Goal: Task Accomplishment & Management: Complete application form

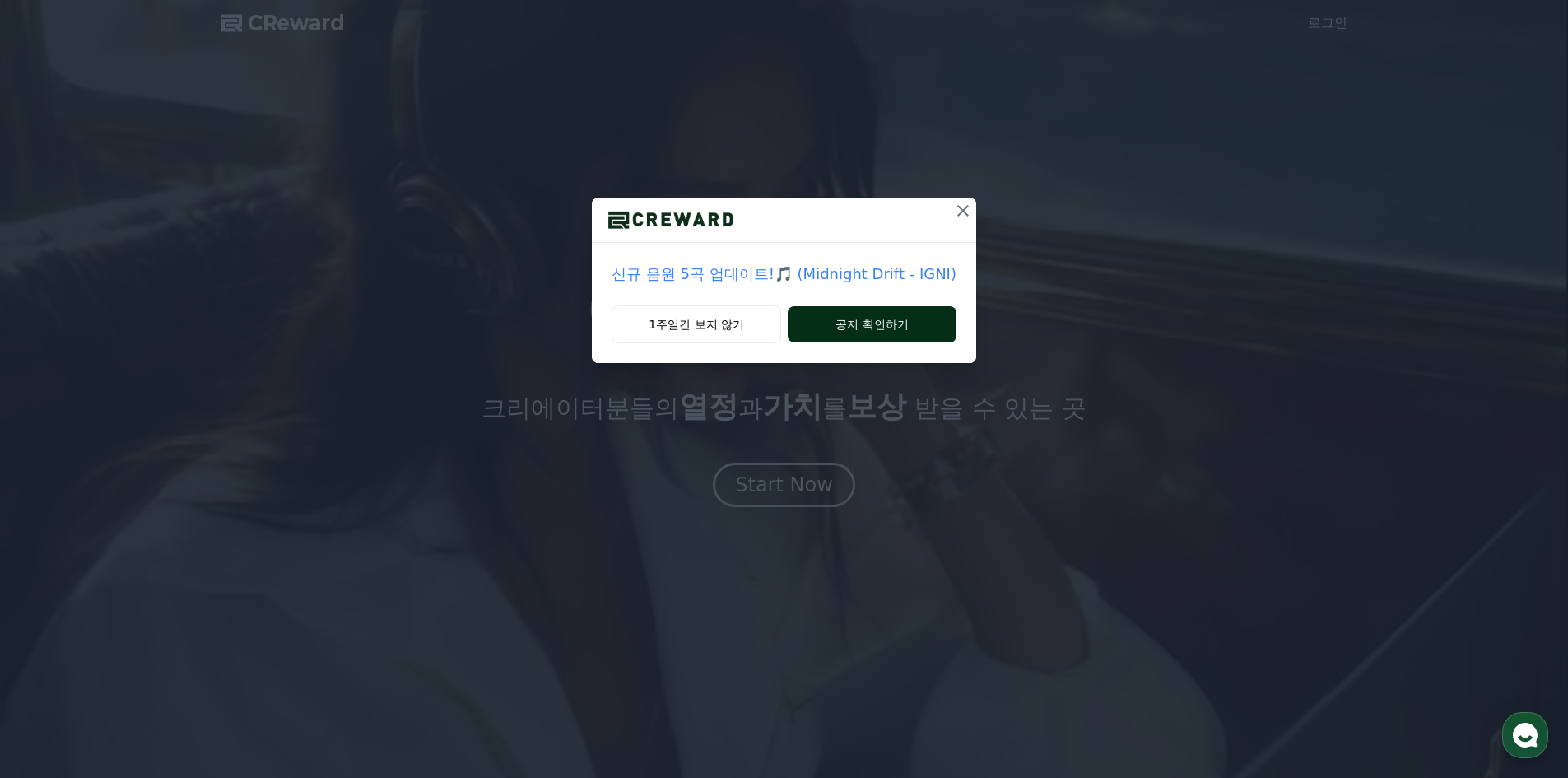
click at [902, 327] on button "공지 확인하기" at bounding box center [872, 324] width 169 height 36
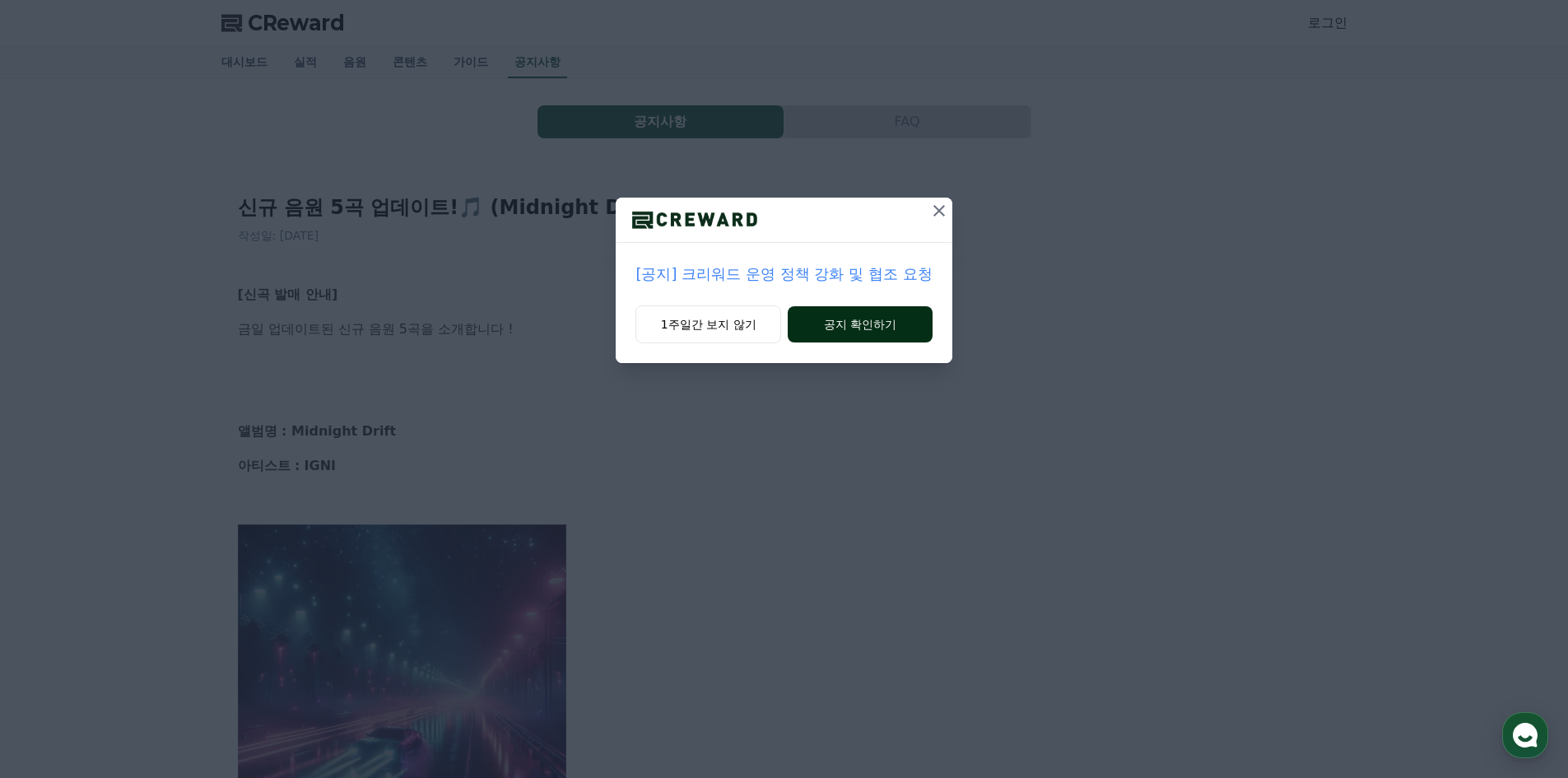
click at [903, 322] on button "공지 확인하기" at bounding box center [860, 324] width 144 height 36
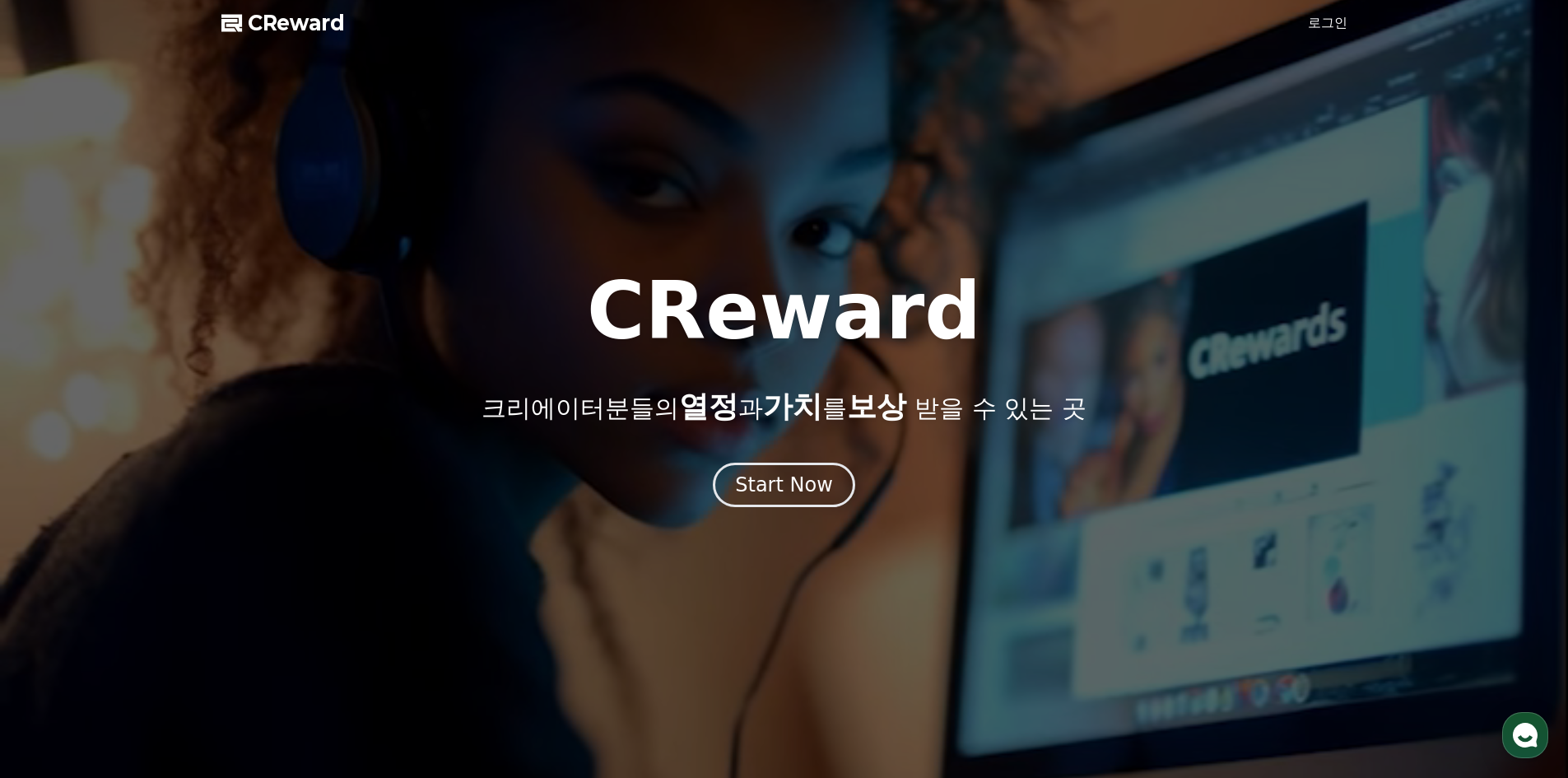
click at [1327, 27] on link "로그인" at bounding box center [1327, 23] width 39 height 20
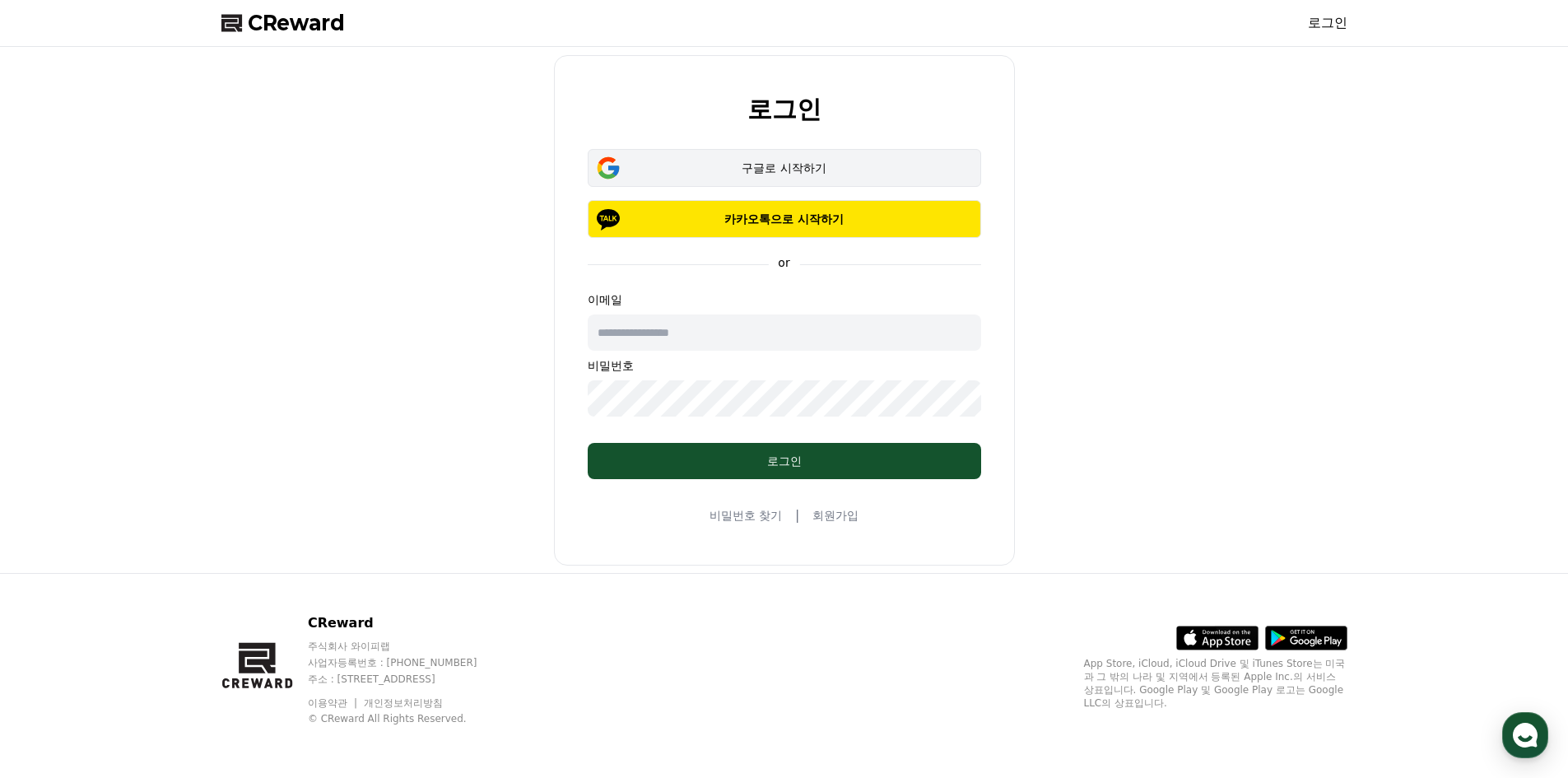
click at [807, 178] on button "구글로 시작하기" at bounding box center [784, 168] width 393 height 38
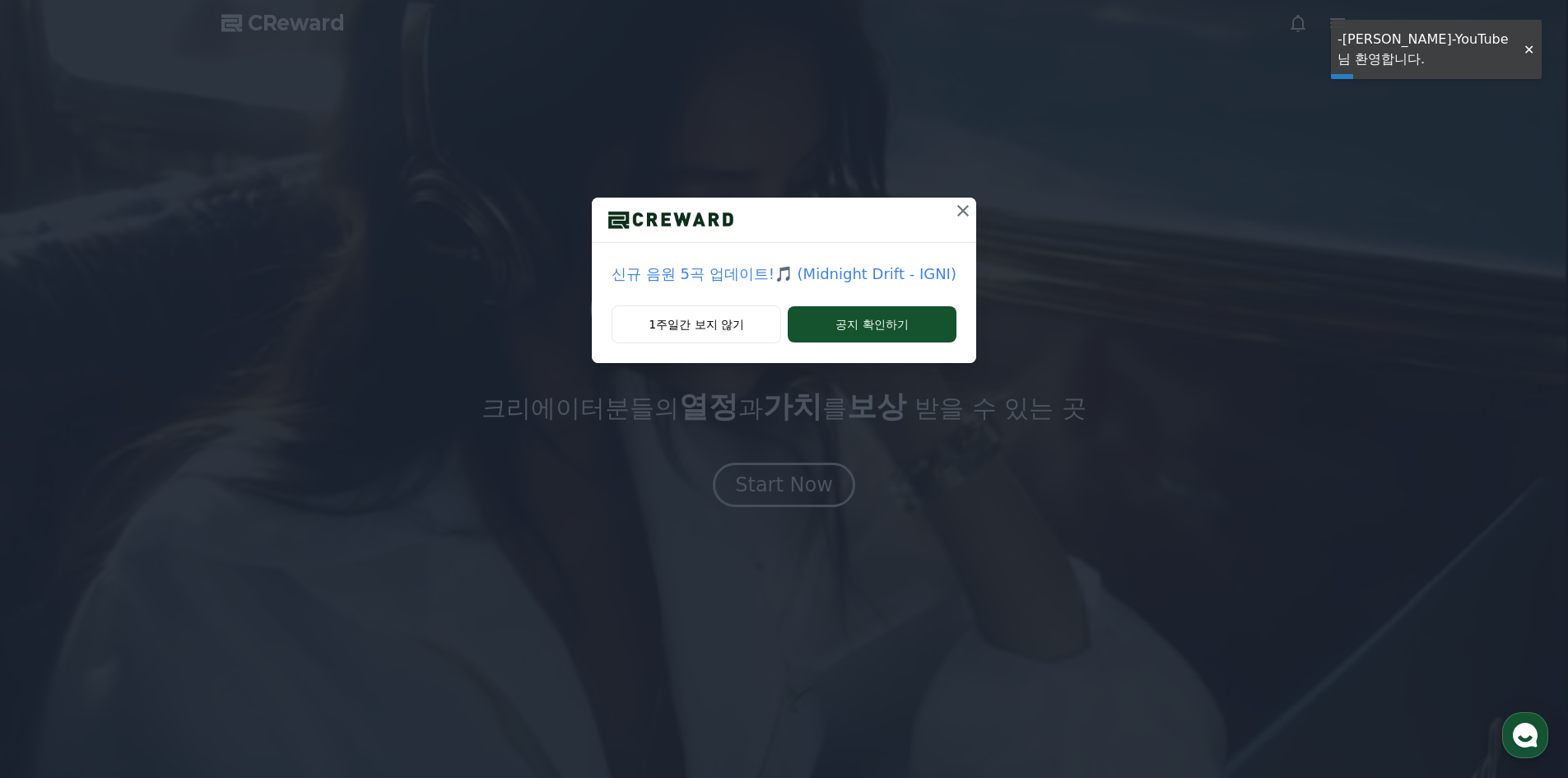
click at [964, 214] on icon at bounding box center [963, 211] width 12 height 12
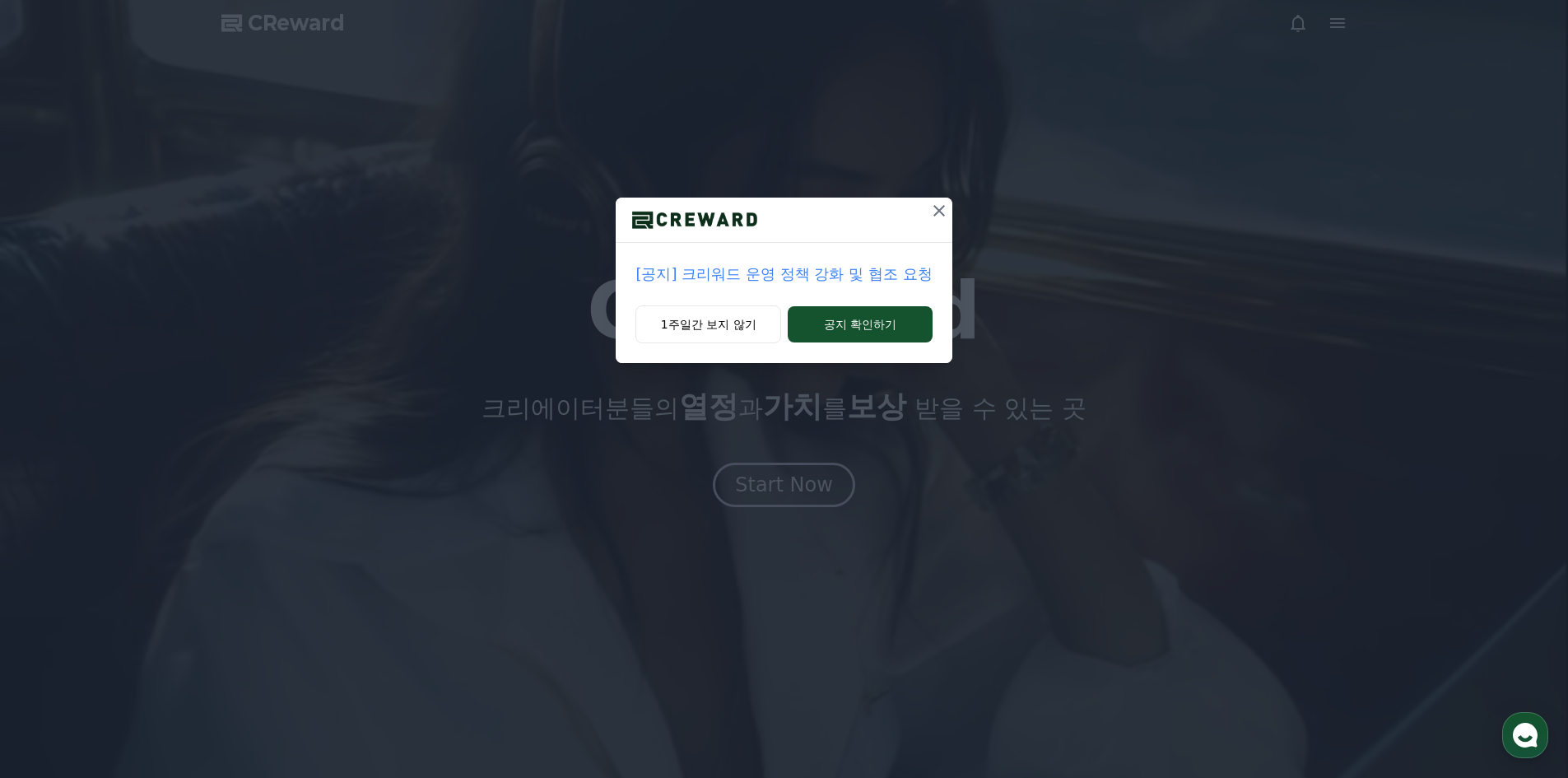
click at [944, 215] on icon at bounding box center [940, 211] width 12 height 12
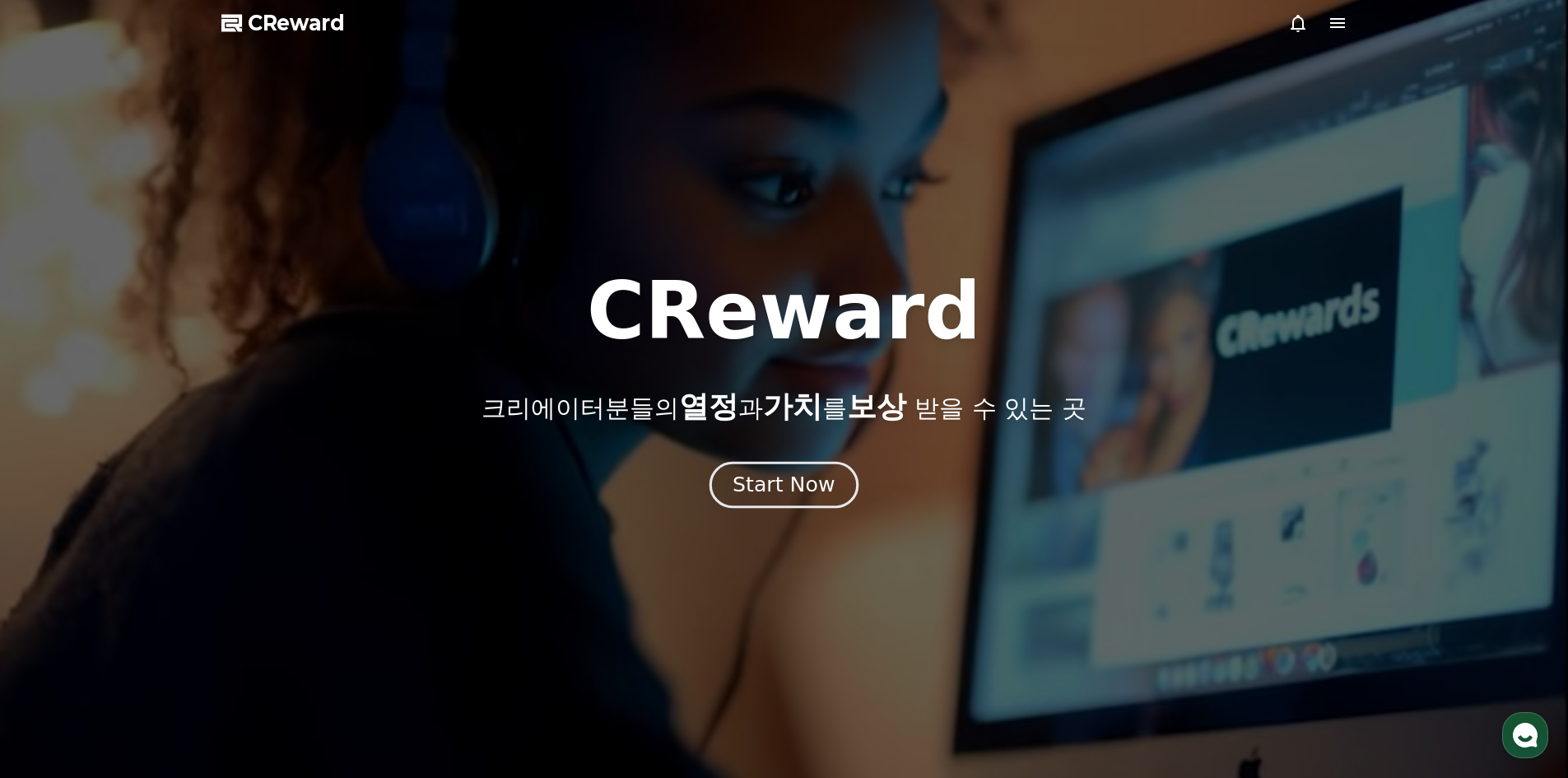
click at [769, 502] on button "Start Now" at bounding box center [784, 484] width 149 height 47
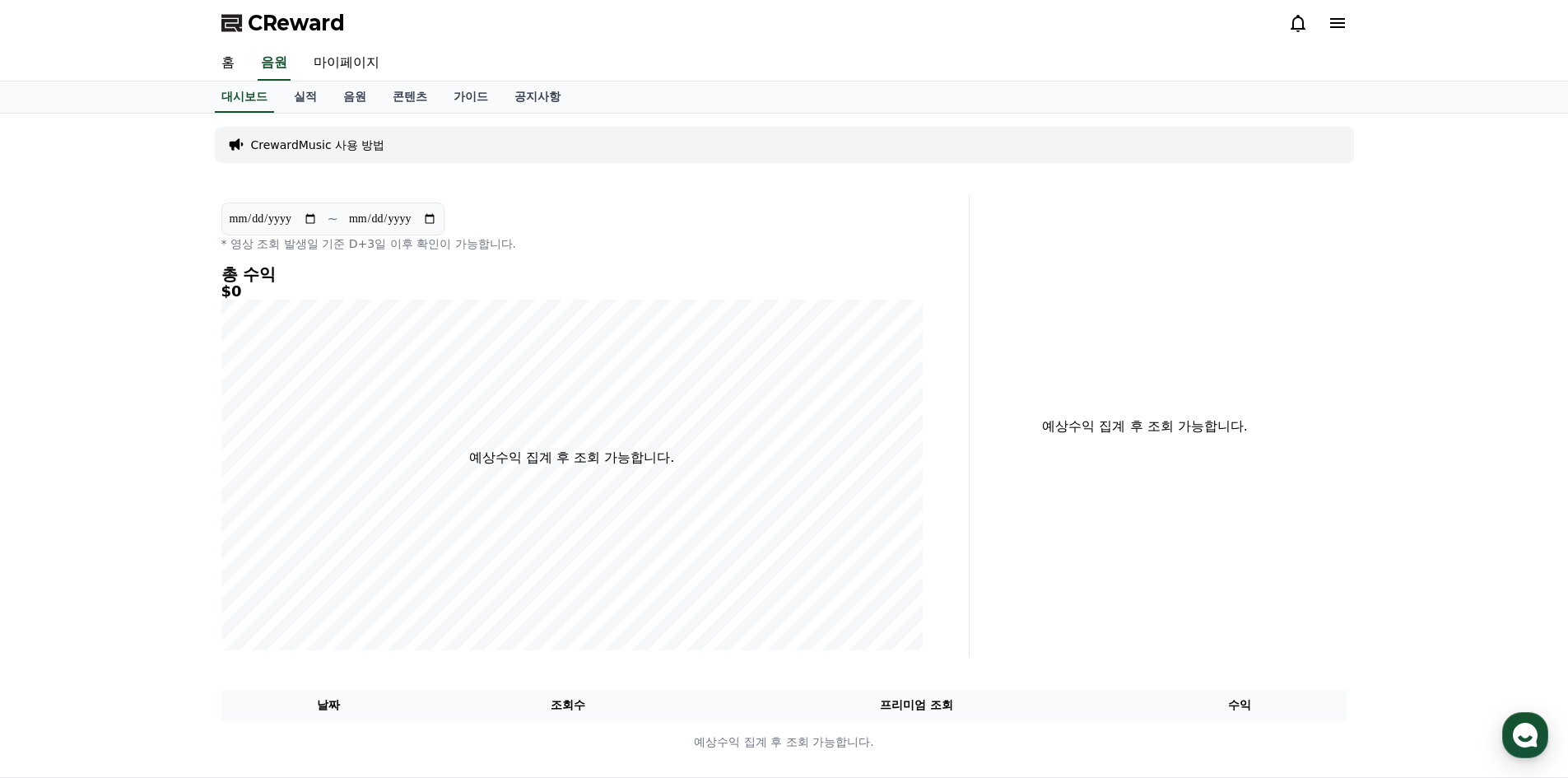
click at [1348, 36] on div "CReward" at bounding box center [784, 23] width 1152 height 46
click at [1339, 29] on icon at bounding box center [1338, 23] width 20 height 20
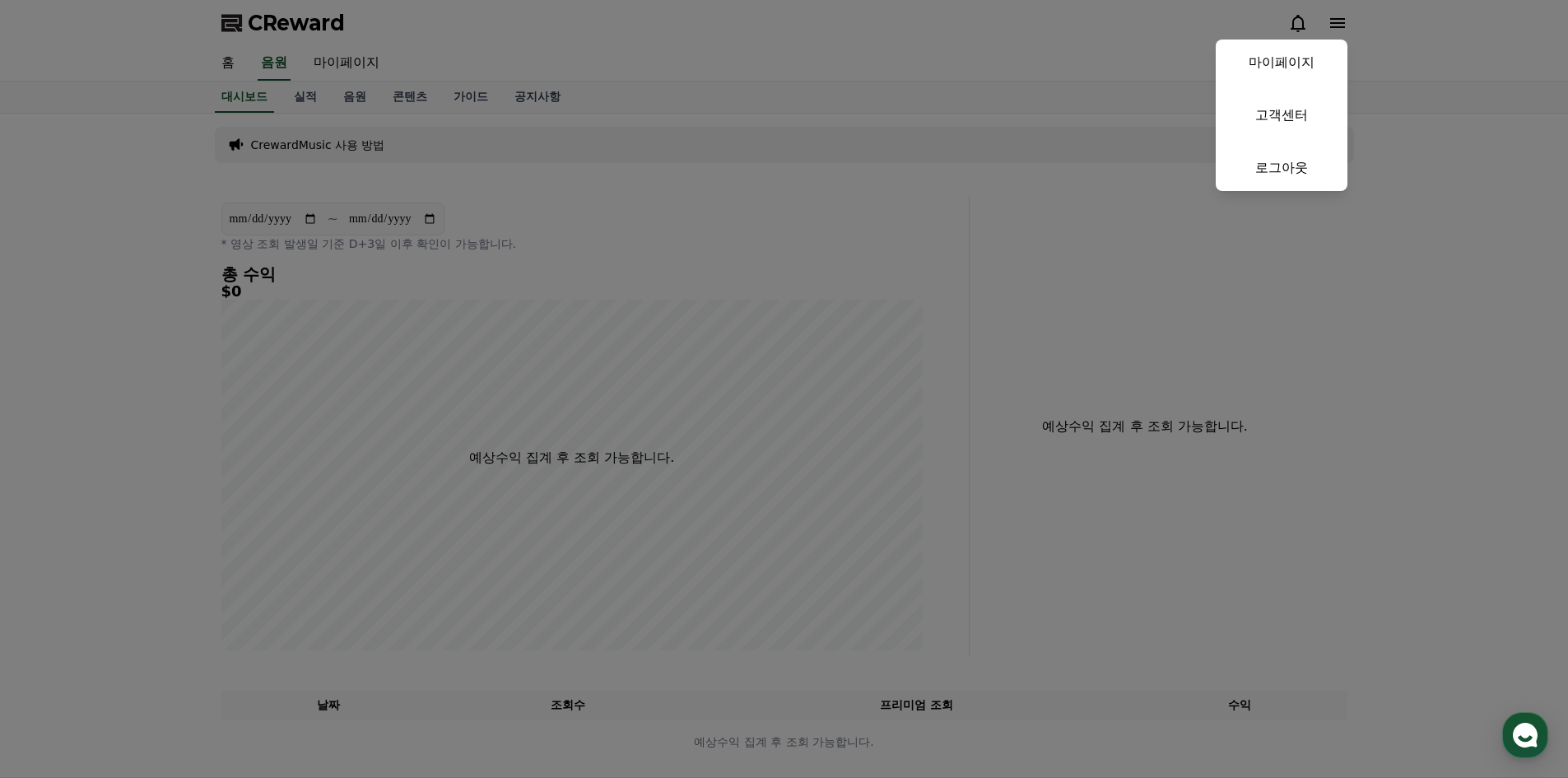
click at [1269, 235] on button "close" at bounding box center [784, 389] width 1568 height 778
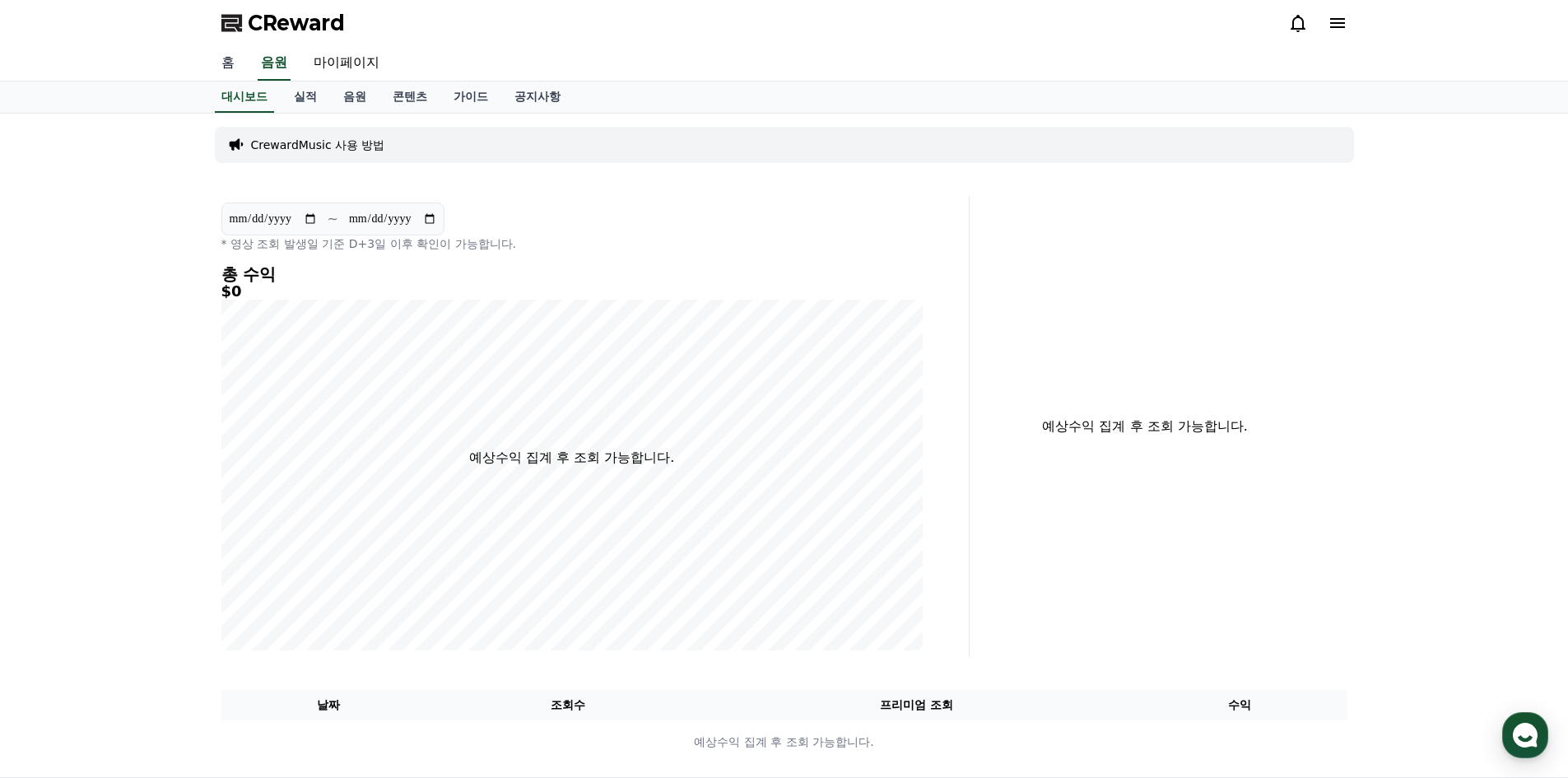
click at [229, 74] on link "홈" at bounding box center [228, 63] width 39 height 34
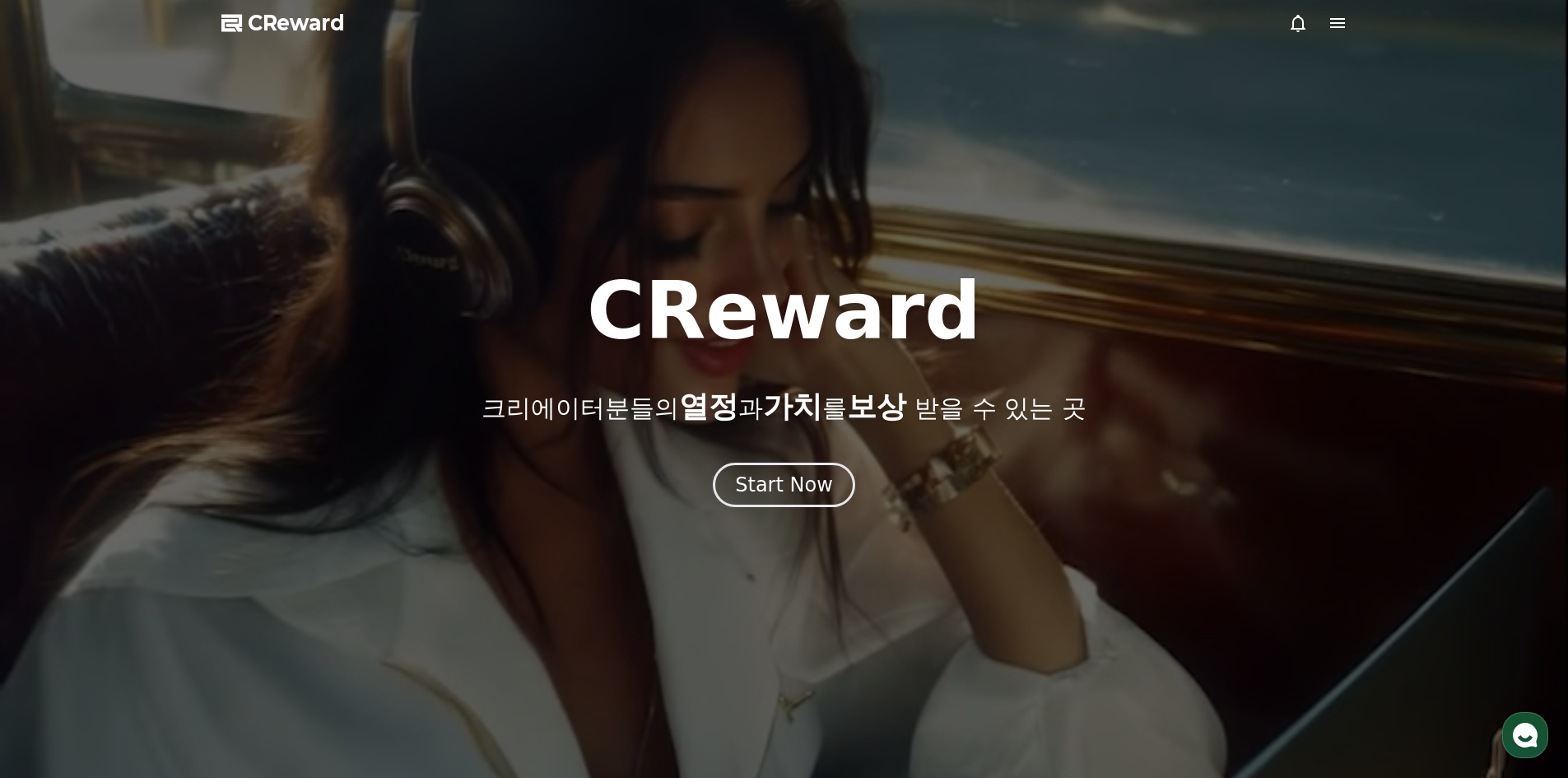
click at [1337, 26] on icon at bounding box center [1338, 23] width 20 height 20
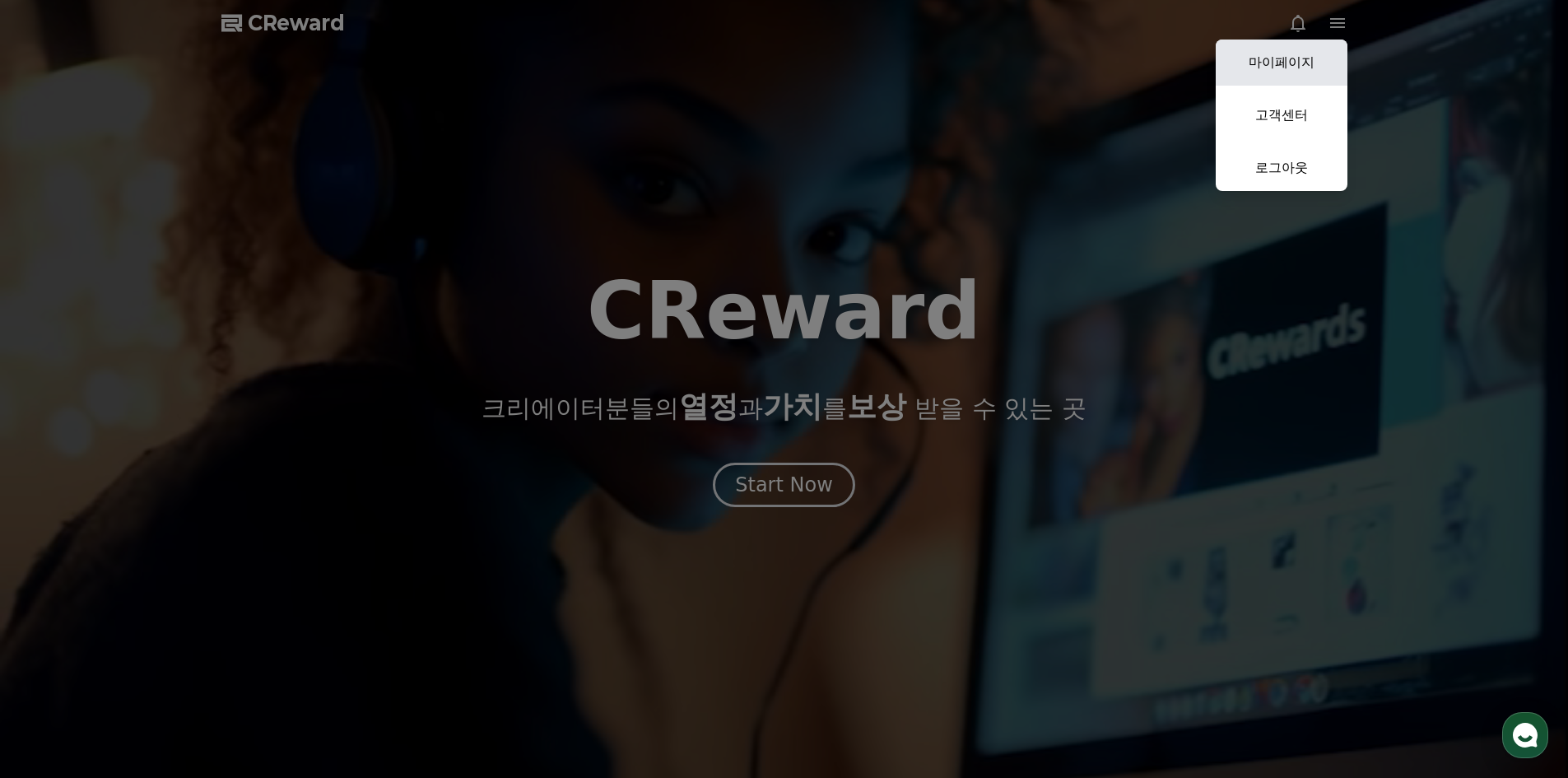
click at [1293, 55] on link "마이페이지" at bounding box center [1282, 62] width 132 height 46
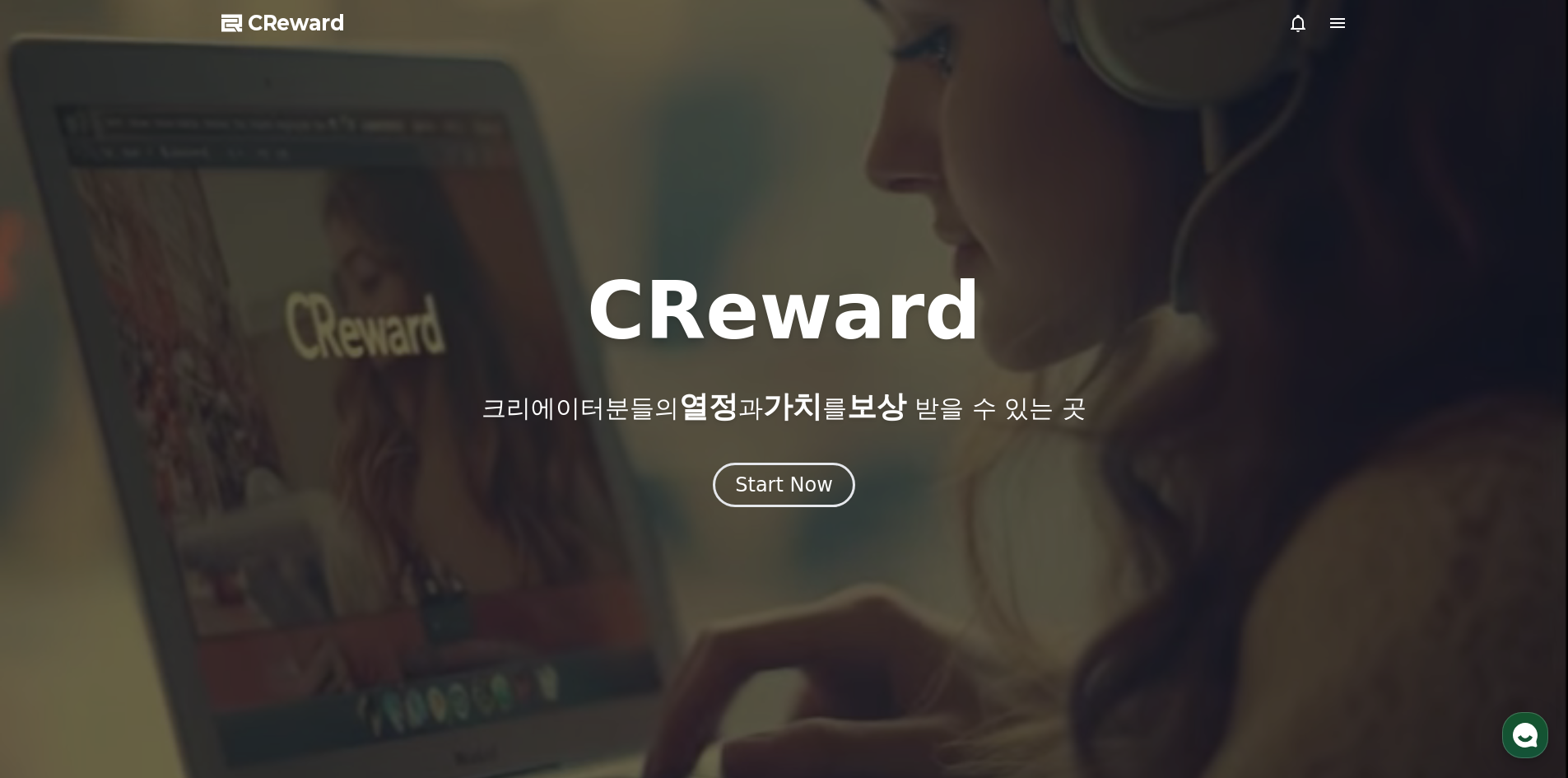
select select "**********"
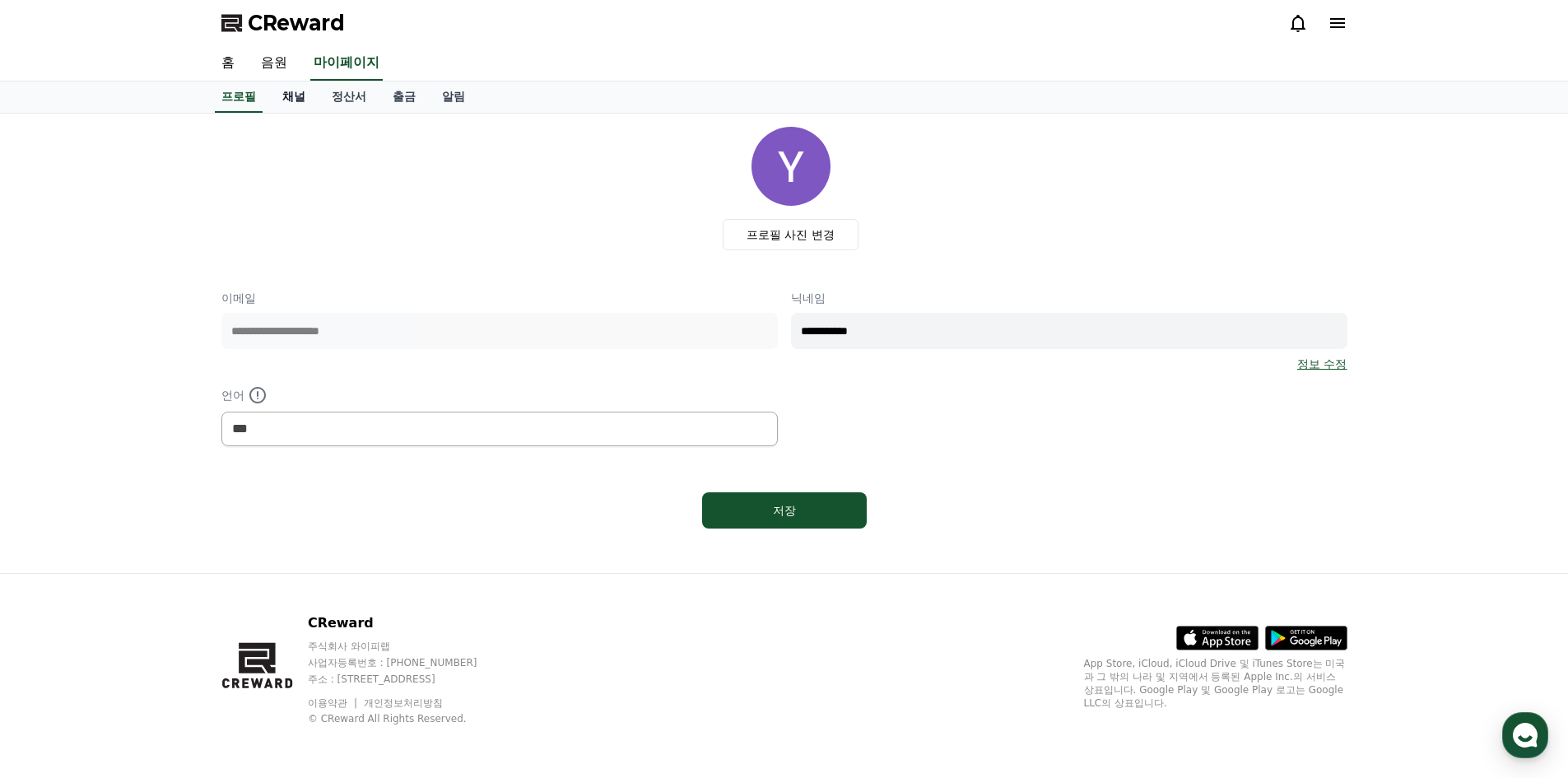
click at [286, 105] on link "채널" at bounding box center [294, 97] width 49 height 31
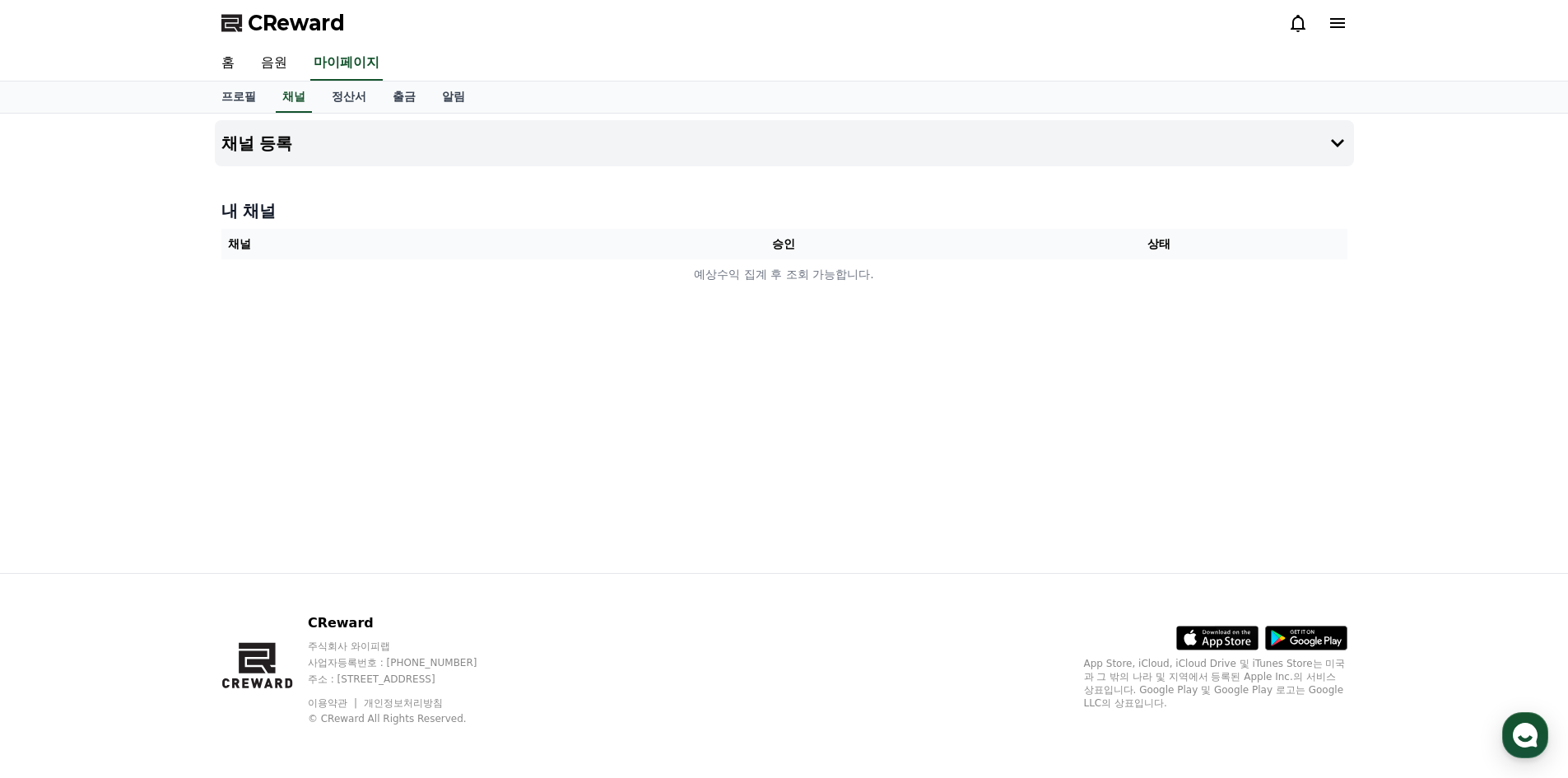
click at [796, 329] on div "채널 등록 내 채널 채널 승인 상태 예상수익 집계 후 조회 가능합니다." at bounding box center [784, 343] width 1152 height 459
click at [698, 184] on div "채널 등록 내 채널 채널 승인 상태 예상수익 집계 후 조회 가능합니다." at bounding box center [784, 343] width 1152 height 459
click at [1036, 144] on button "채널 등록" at bounding box center [784, 143] width 1139 height 46
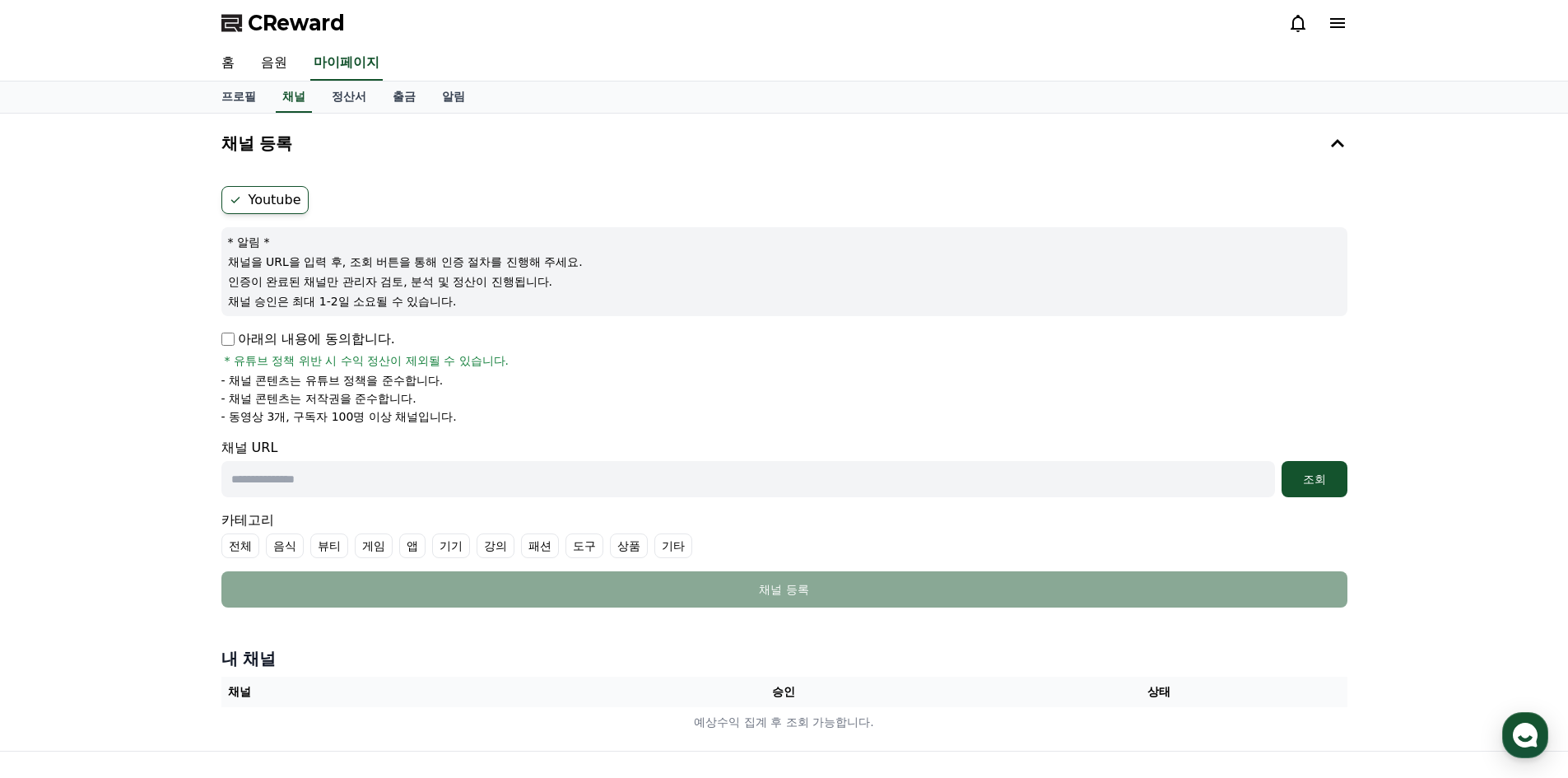
click at [221, 349] on div "아래의 내용에 동의합니다. * 유튜브 정책 위반 시 수익 정산이 제외될 수 있습니다." at bounding box center [784, 349] width 1126 height 39
click at [379, 468] on input "text" at bounding box center [748, 478] width 1054 height 36
paste input "**********"
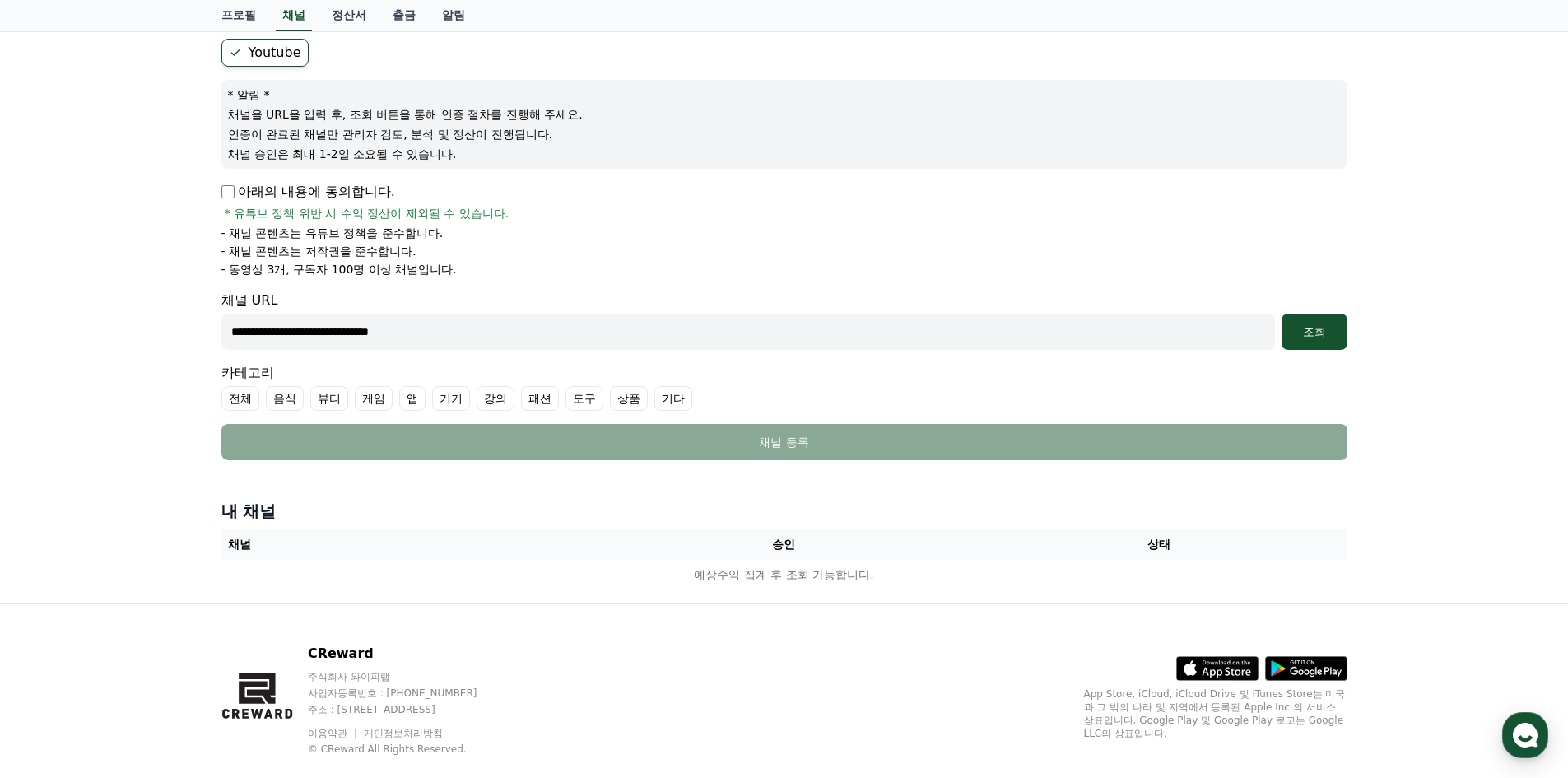
scroll to position [164, 0]
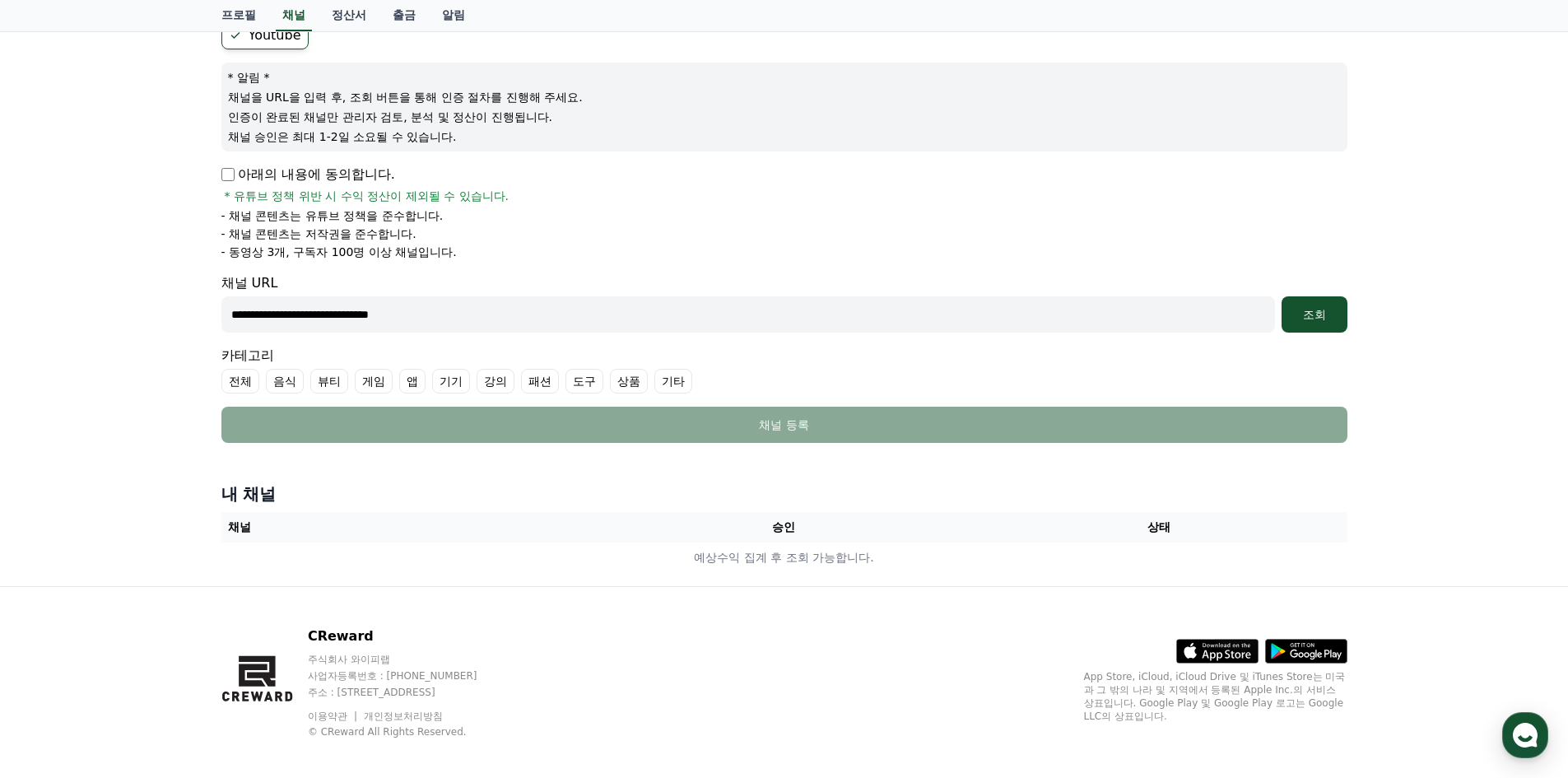
type input "**********"
click at [673, 389] on label "기타" at bounding box center [673, 381] width 38 height 25
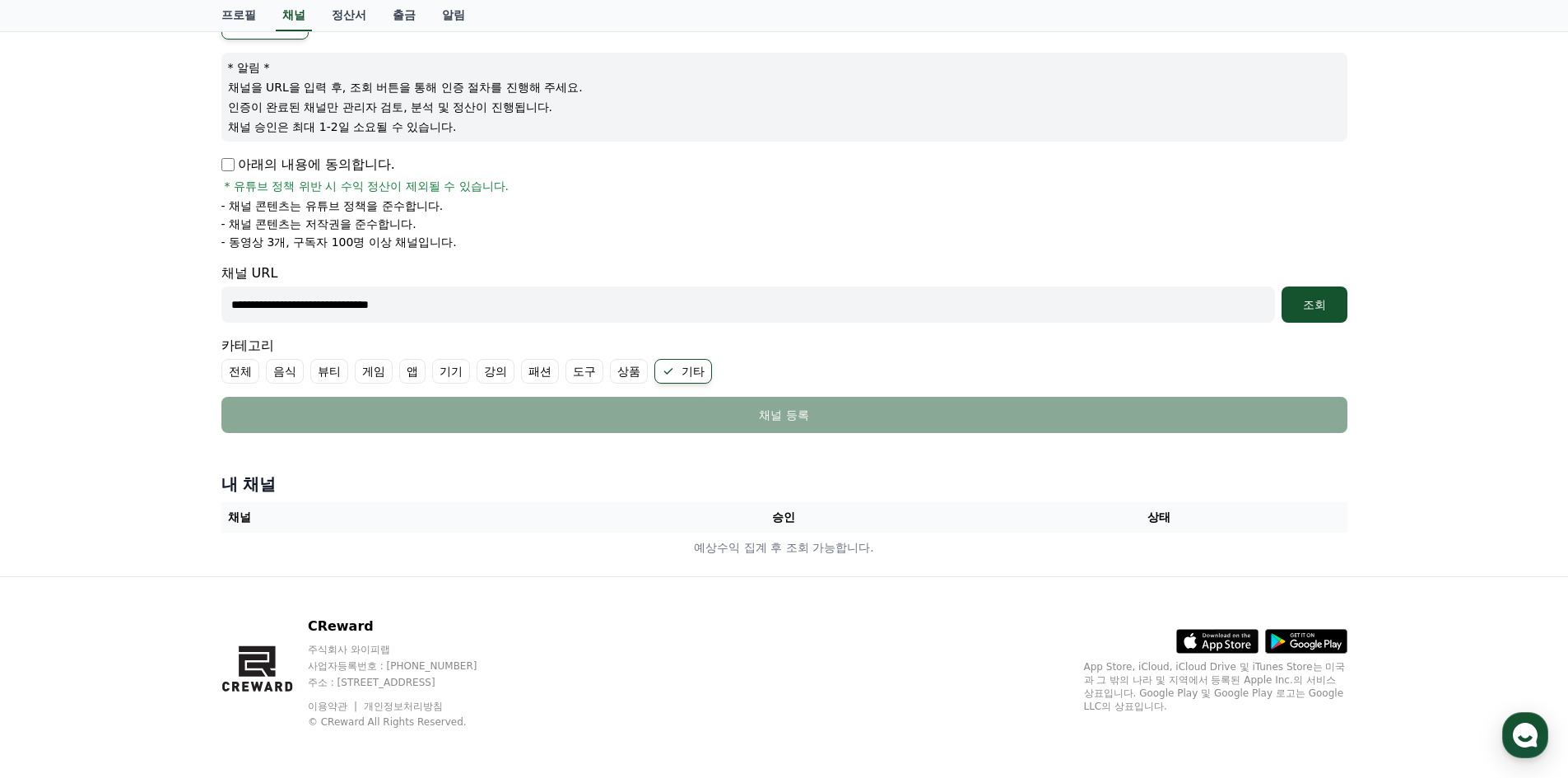
scroll to position [178, 0]
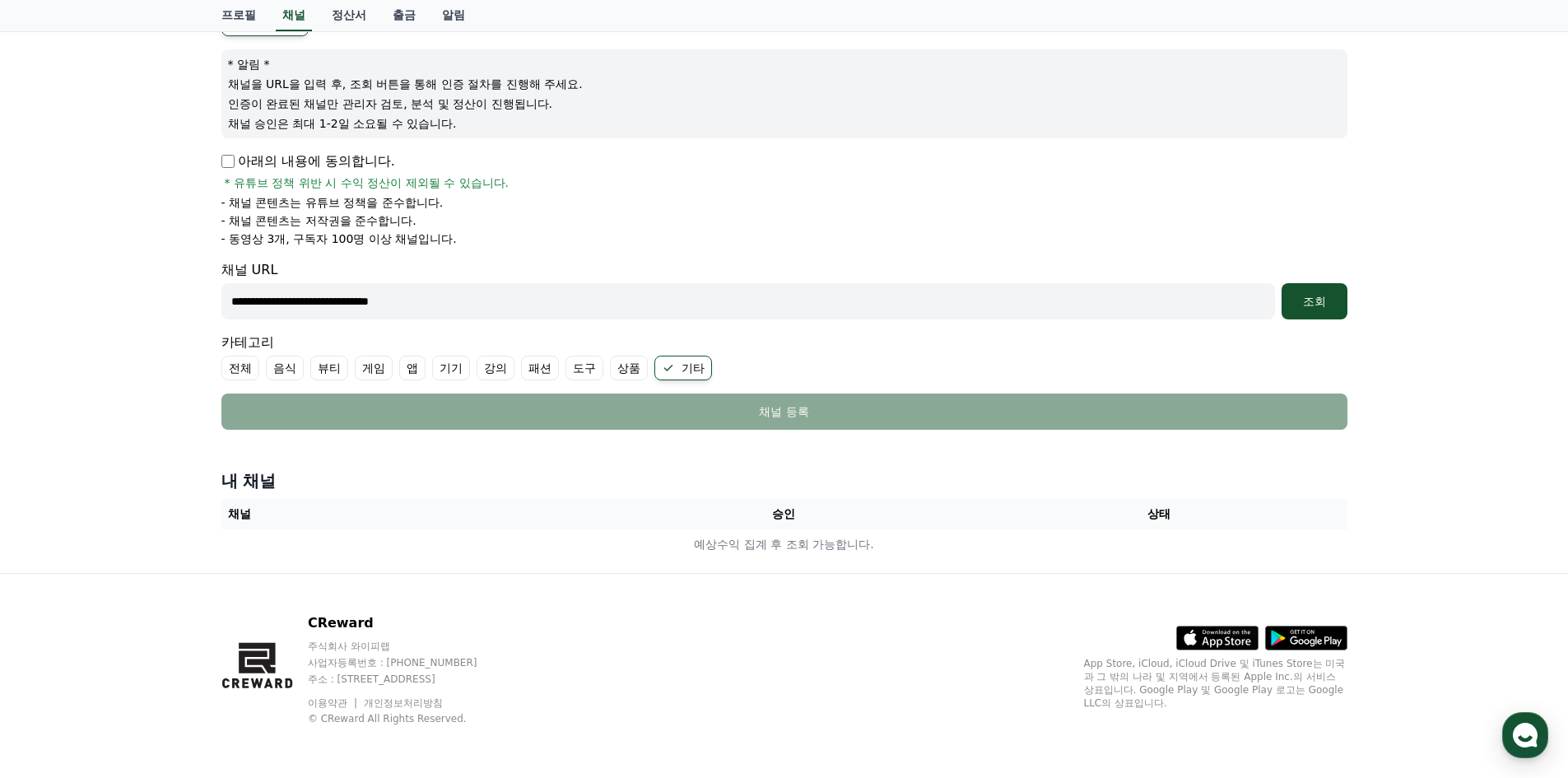
click at [697, 522] on th "승인" at bounding box center [784, 514] width 376 height 30
click at [986, 520] on th "상태" at bounding box center [1159, 514] width 376 height 30
click at [1315, 315] on button "조회" at bounding box center [1314, 301] width 66 height 36
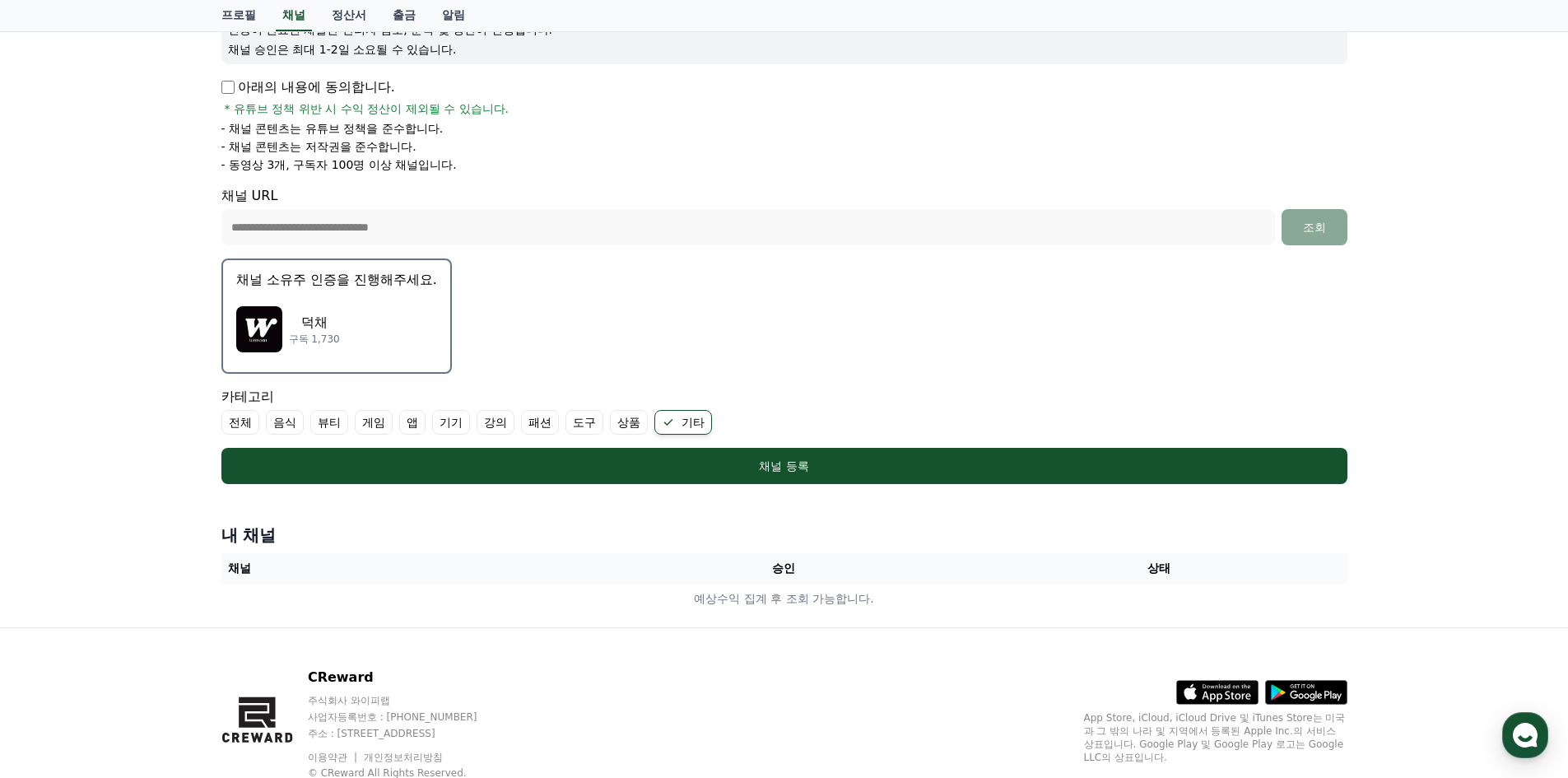
scroll to position [224, 0]
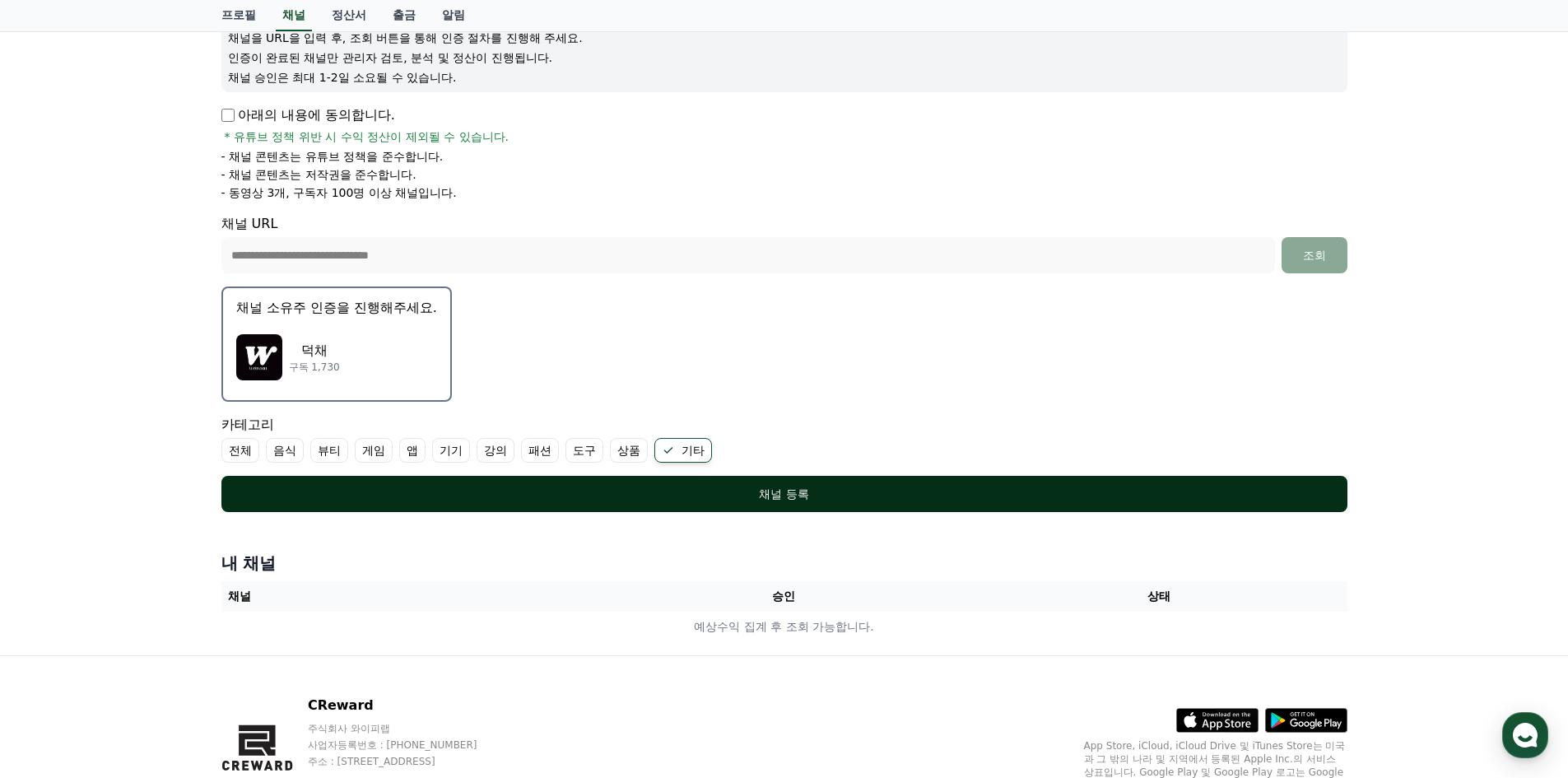
click at [933, 486] on div "채널 등록" at bounding box center [784, 494] width 1060 height 17
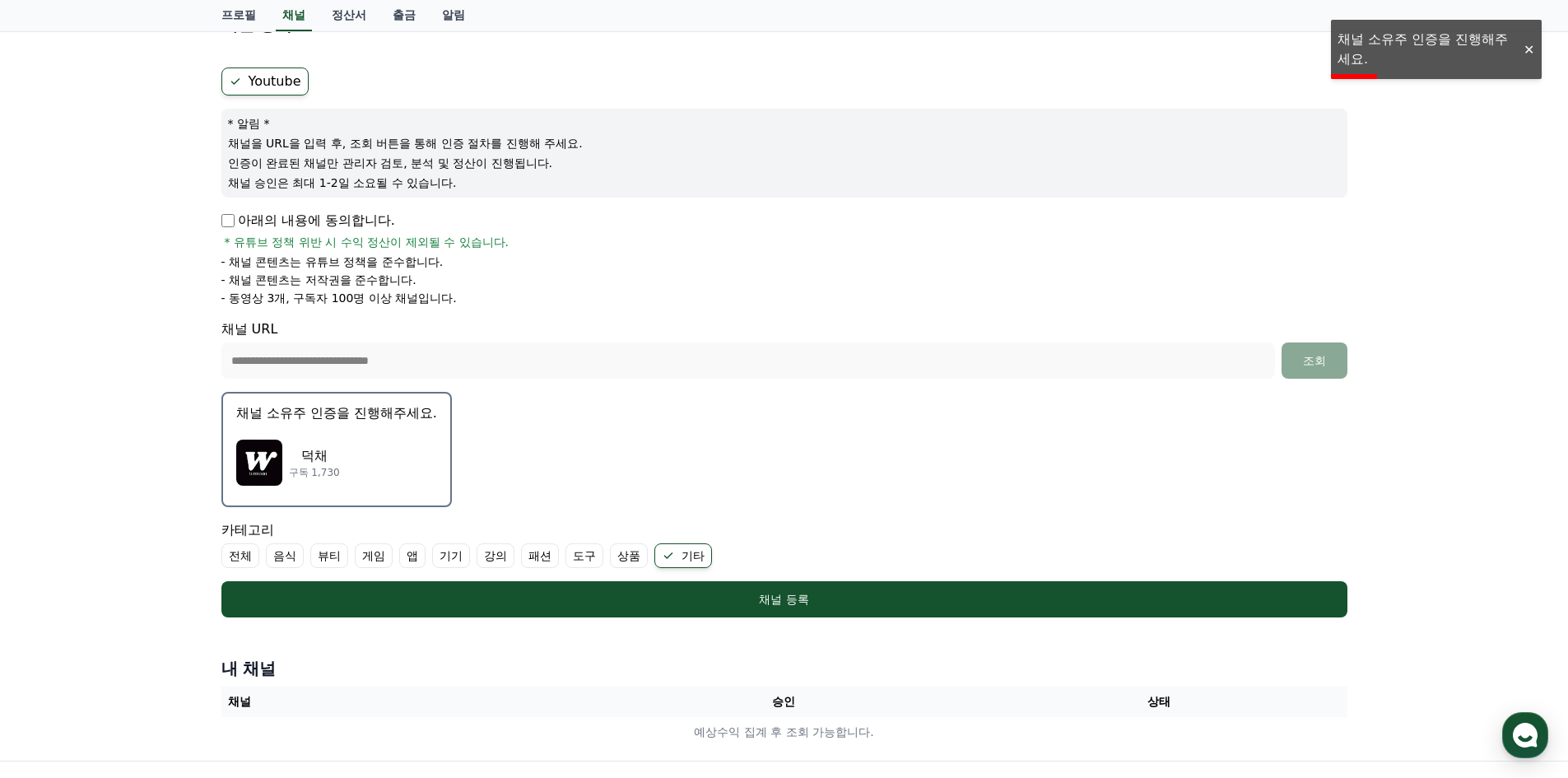
scroll to position [247, 0]
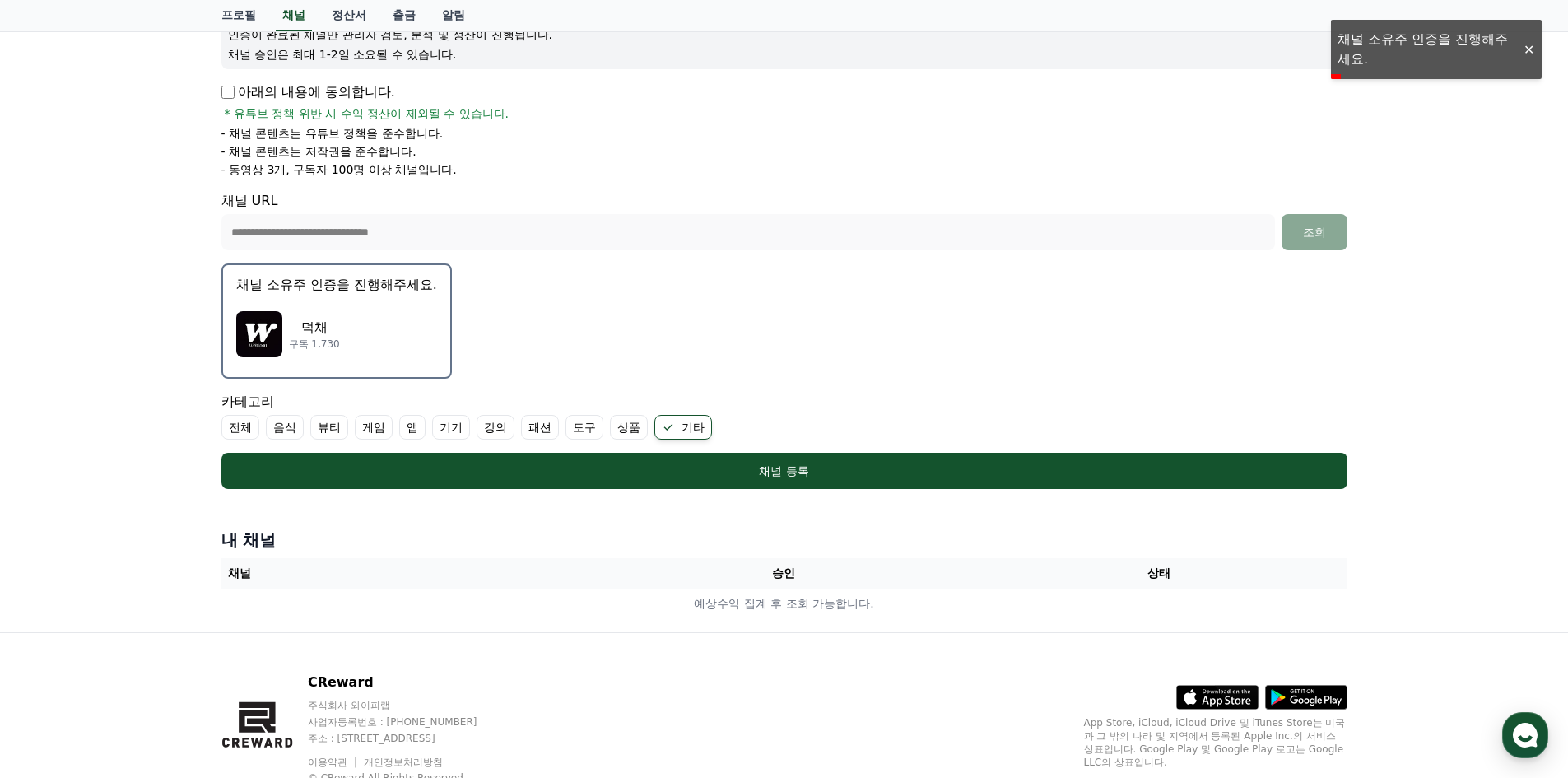
click at [521, 586] on th "채널" at bounding box center [409, 573] width 376 height 30
click at [462, 562] on th "채널" at bounding box center [409, 573] width 376 height 30
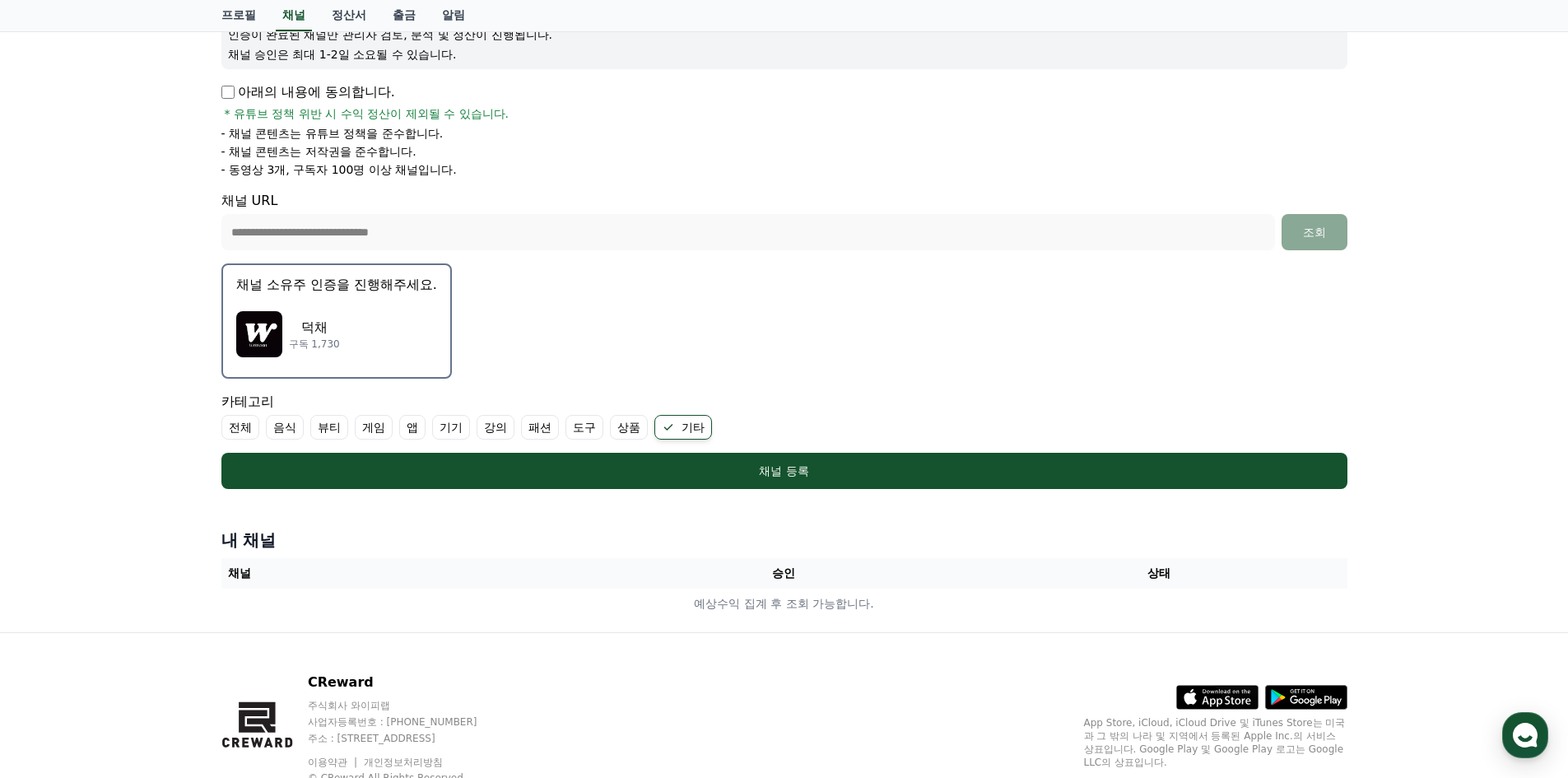
click at [386, 287] on p "채널 소유주 인증을 진행해주세요." at bounding box center [336, 285] width 201 height 20
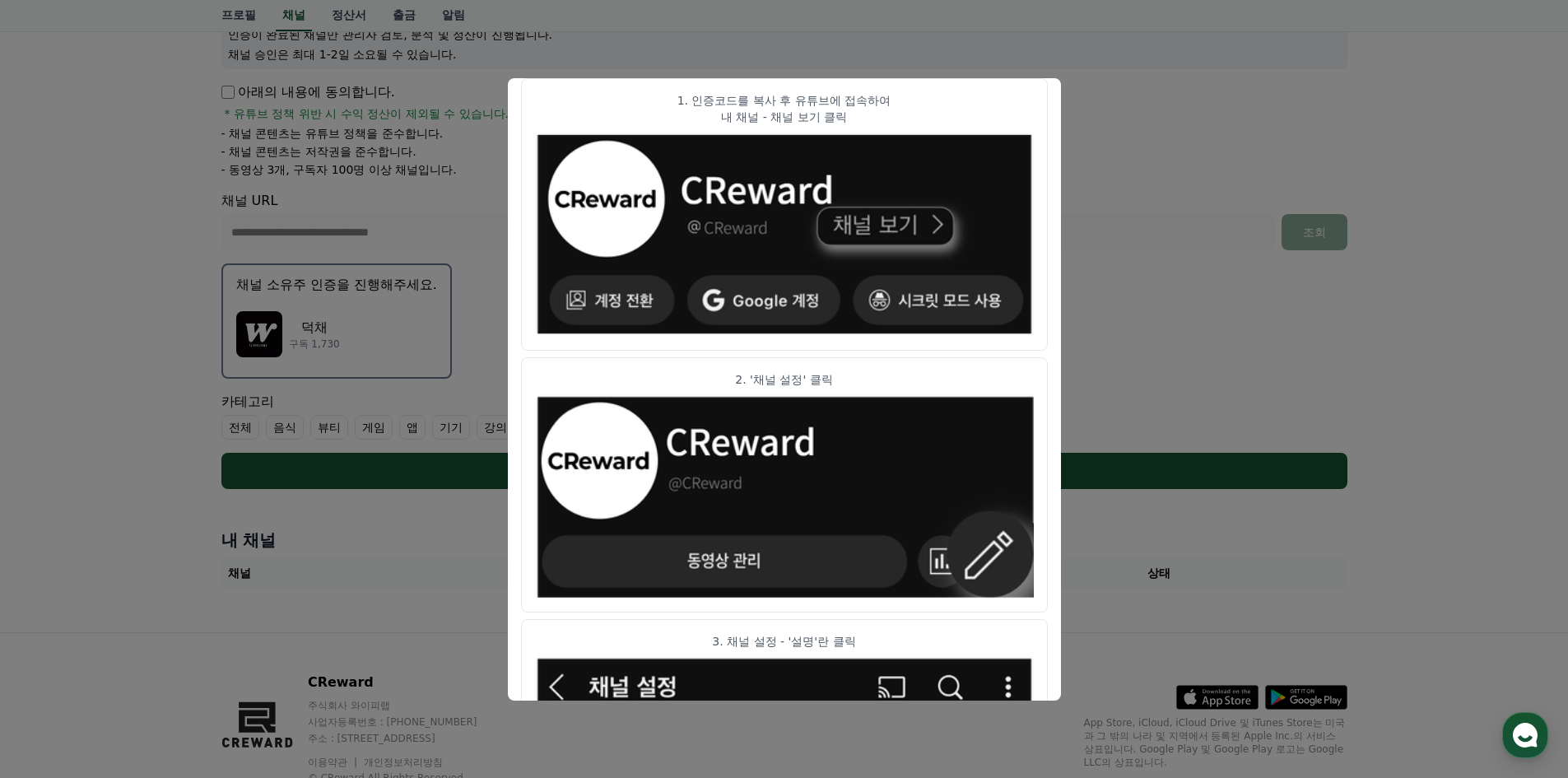
scroll to position [0, 0]
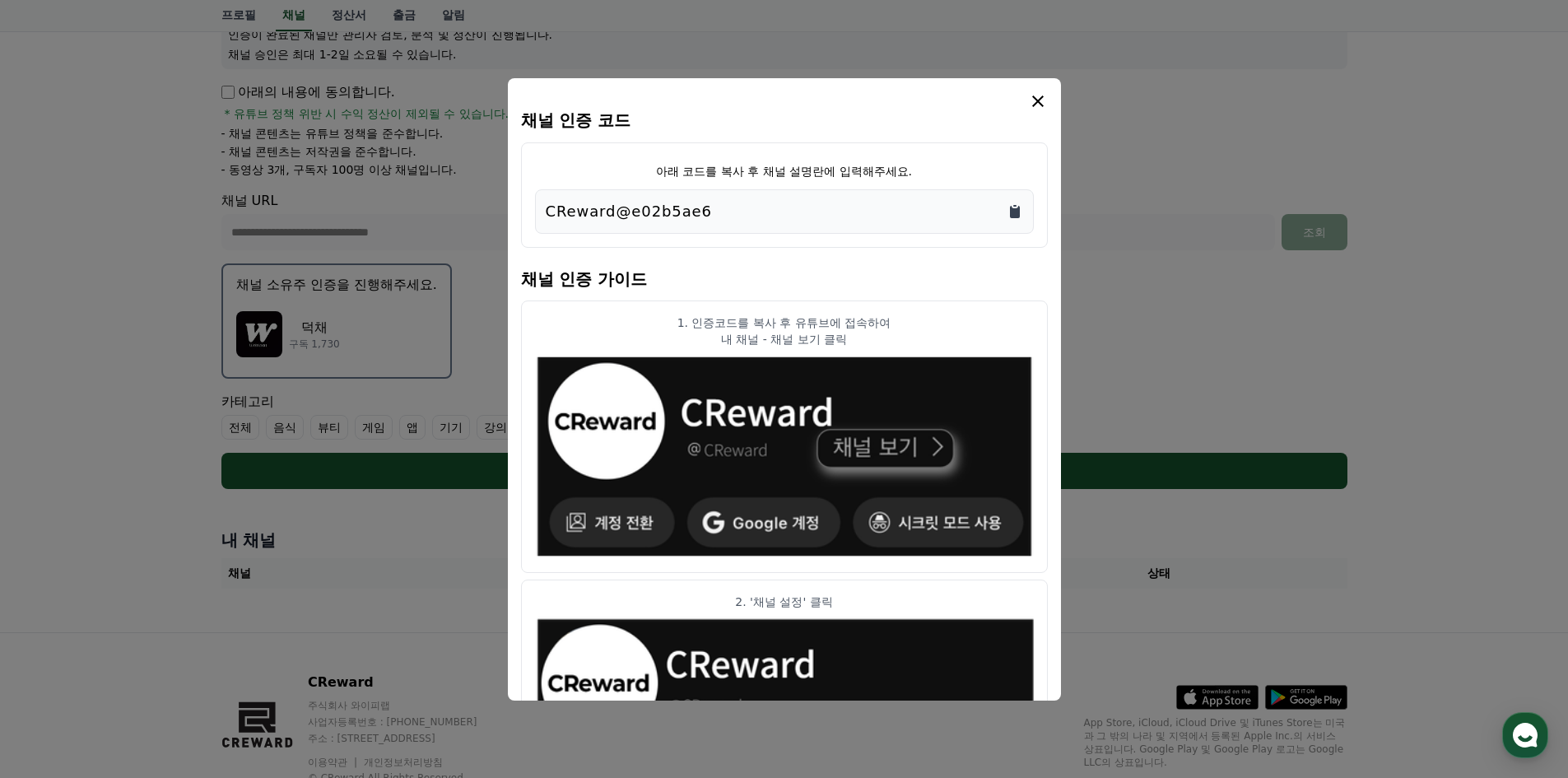
click at [1016, 210] on icon "Copy to clipboard" at bounding box center [1015, 212] width 10 height 13
click at [1043, 104] on icon "modal" at bounding box center [1038, 101] width 20 height 20
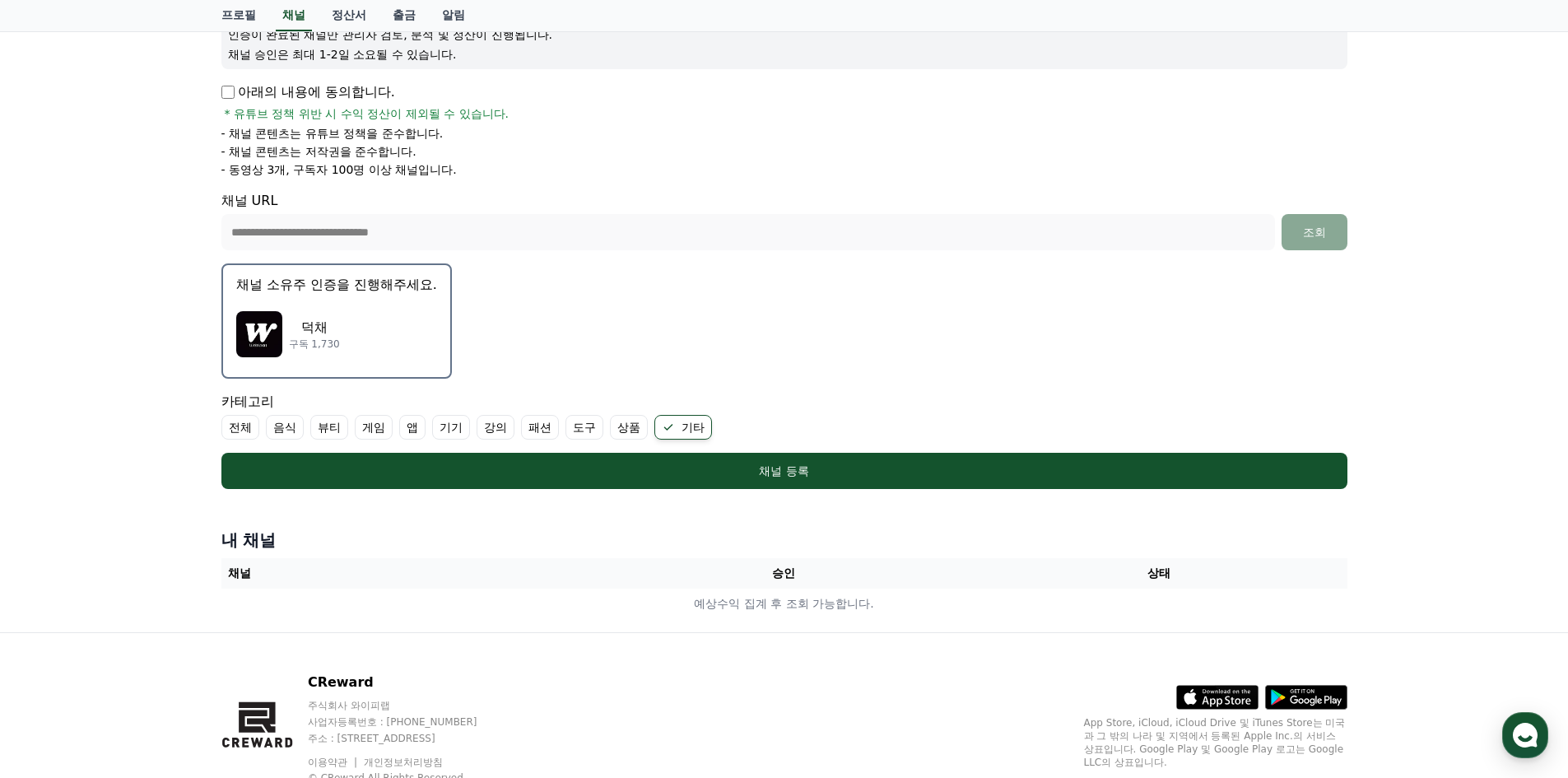
click at [346, 339] on div "덕채 구독 1,730" at bounding box center [336, 334] width 201 height 66
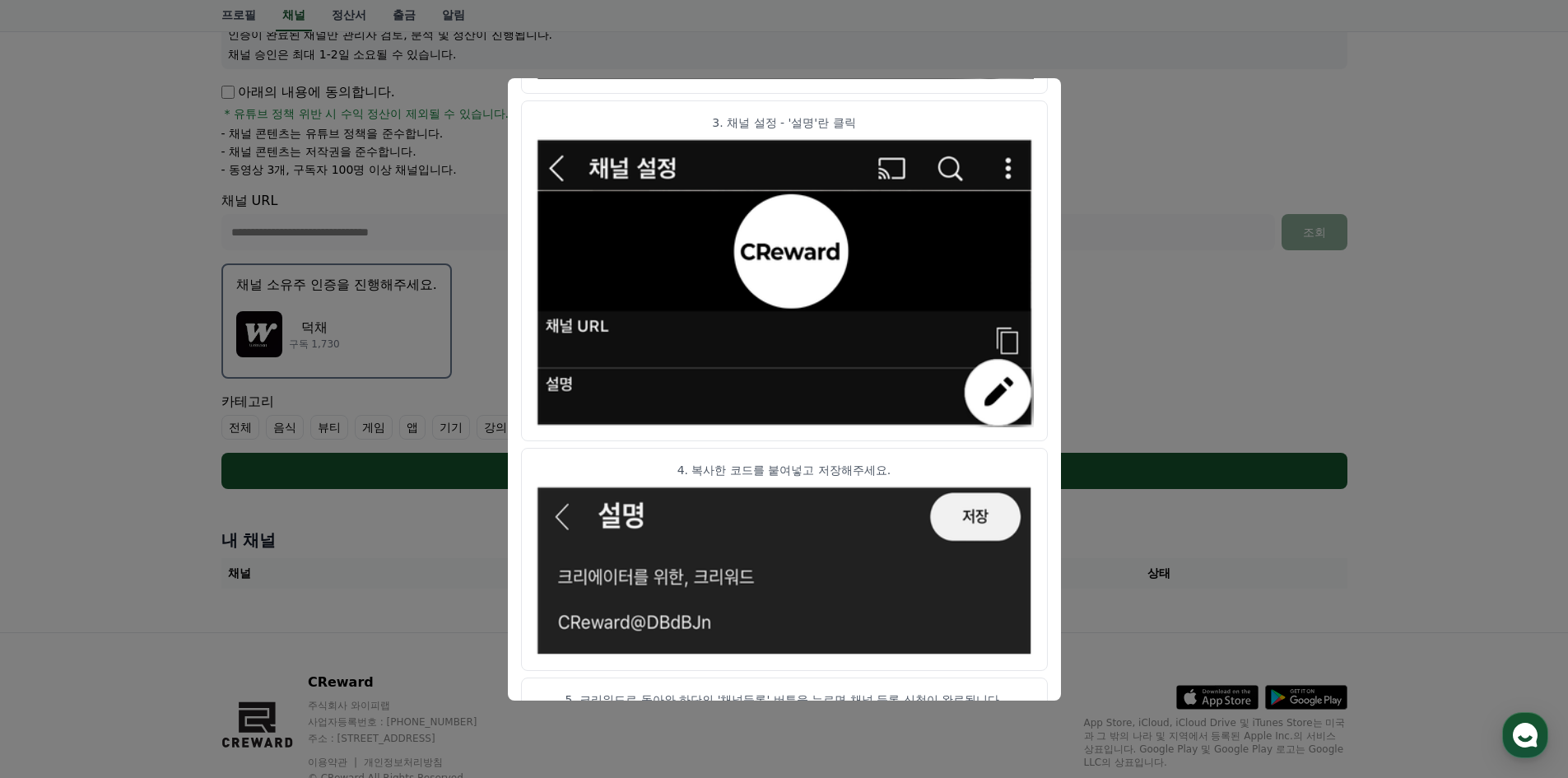
scroll to position [799, 0]
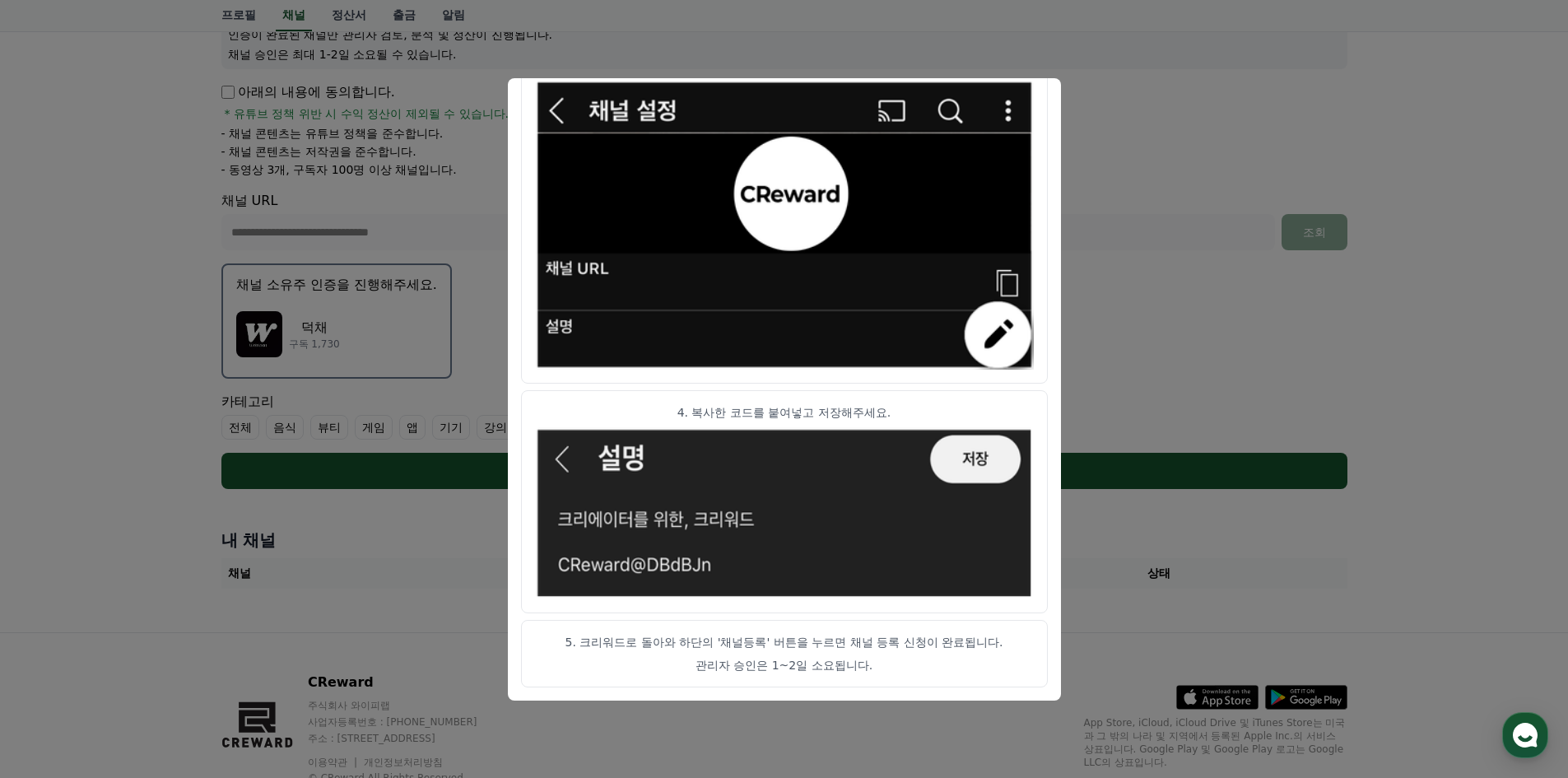
click at [1354, 566] on button "close modal" at bounding box center [784, 389] width 1568 height 778
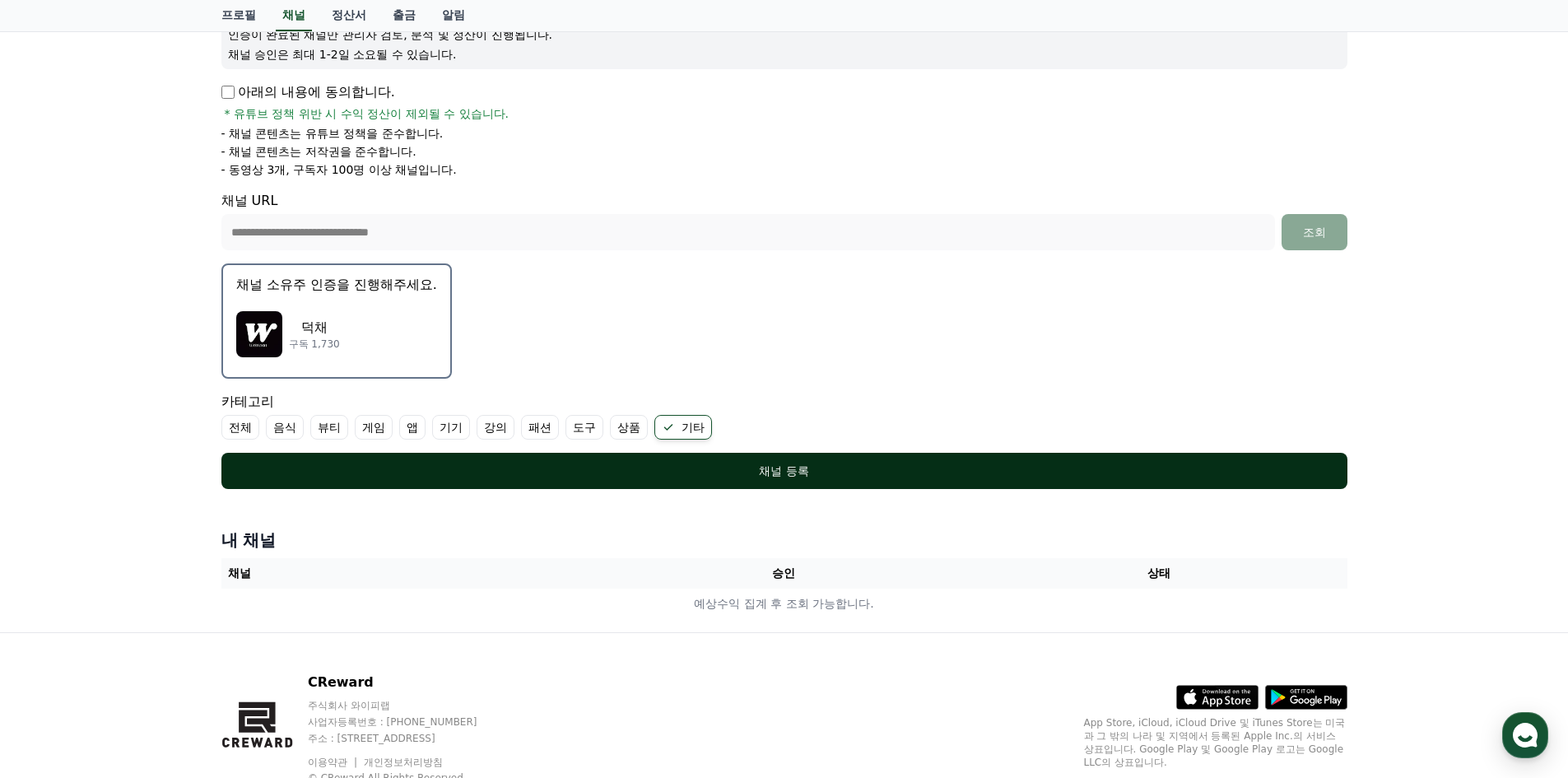
click at [1040, 473] on div "채널 등록" at bounding box center [784, 471] width 1060 height 17
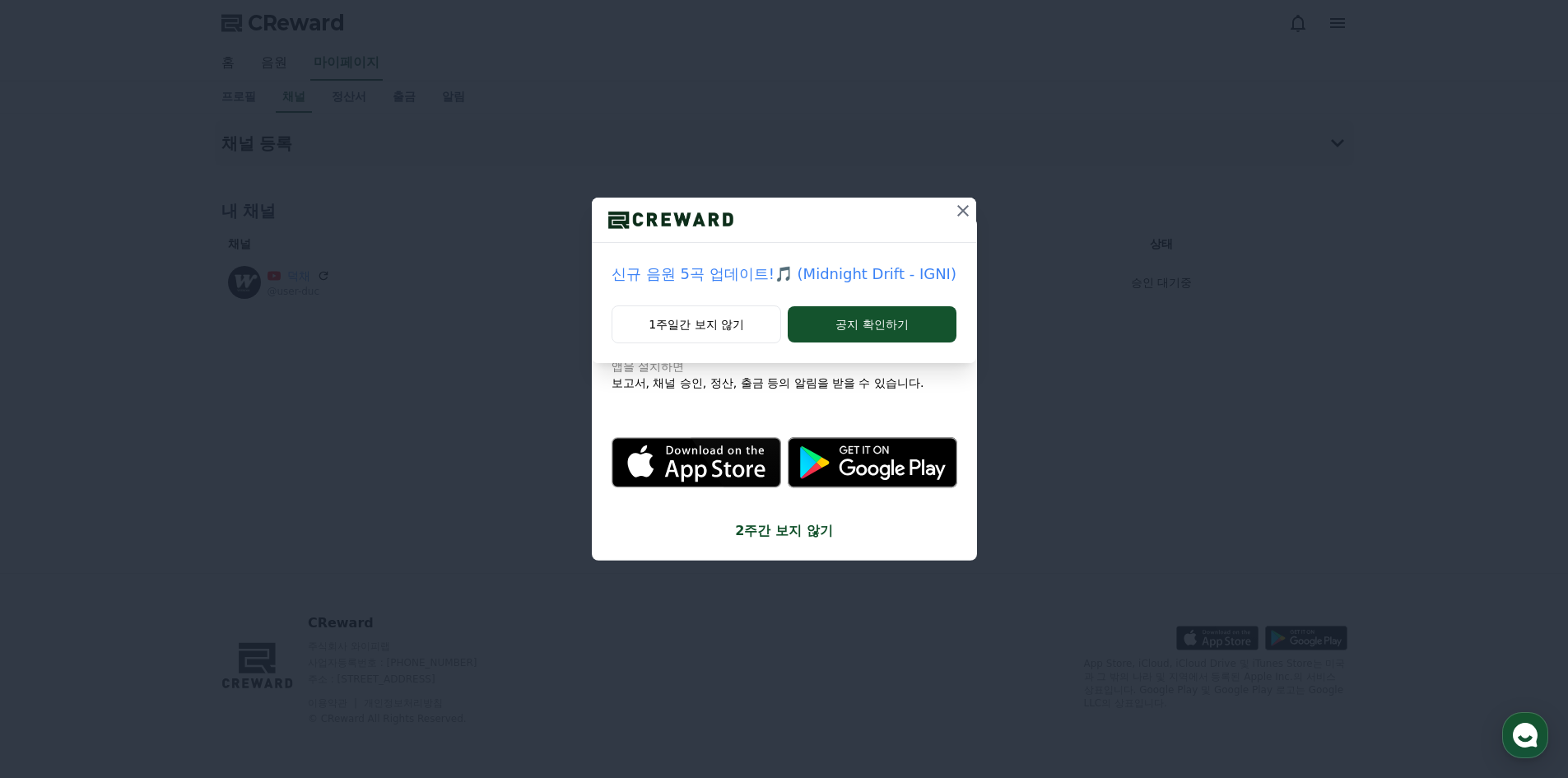
click at [961, 215] on icon at bounding box center [963, 211] width 20 height 20
click at [944, 214] on icon at bounding box center [940, 211] width 20 height 20
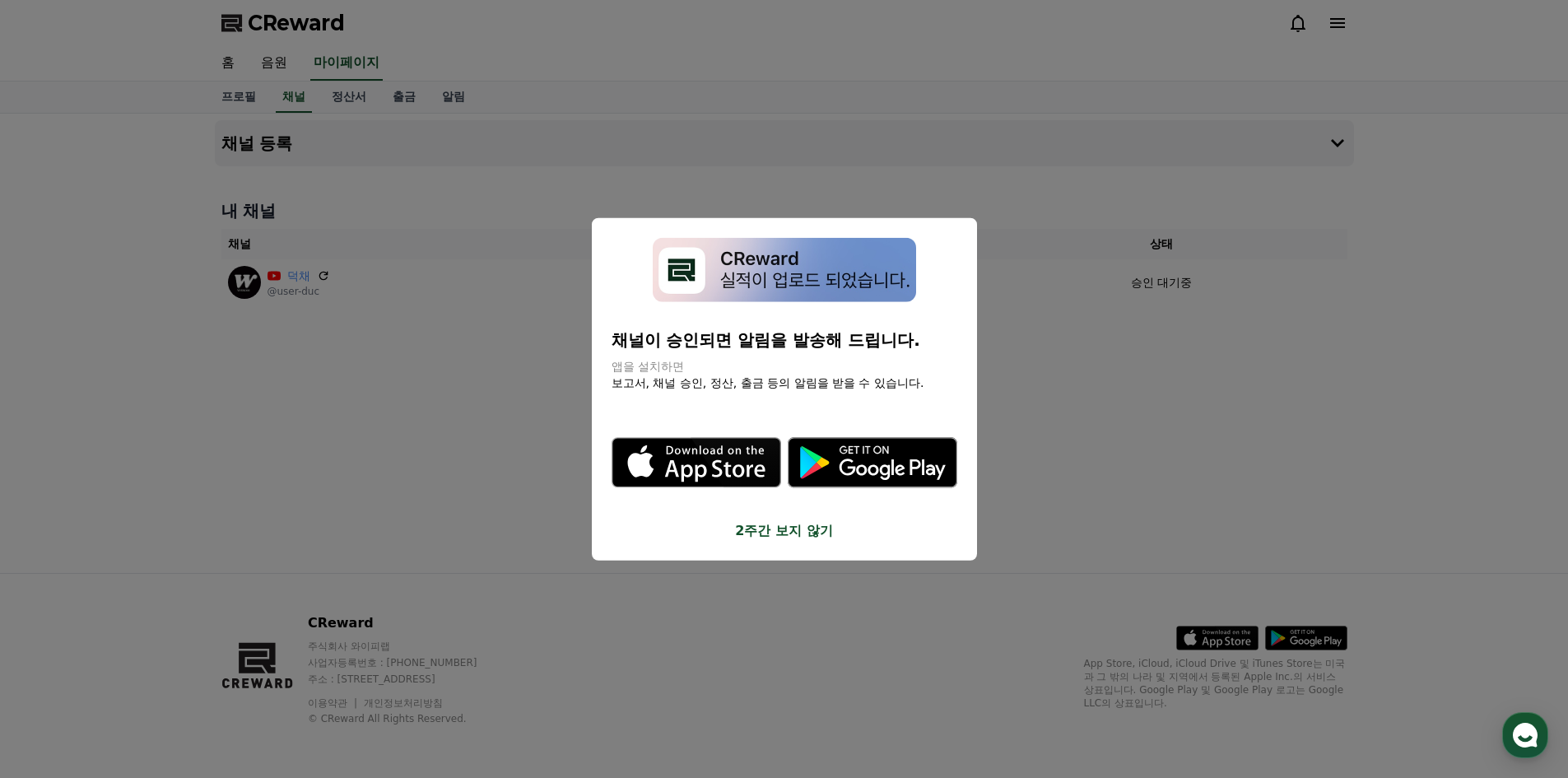
click at [1105, 341] on button "close modal" at bounding box center [784, 389] width 1568 height 778
